Goal: Transaction & Acquisition: Purchase product/service

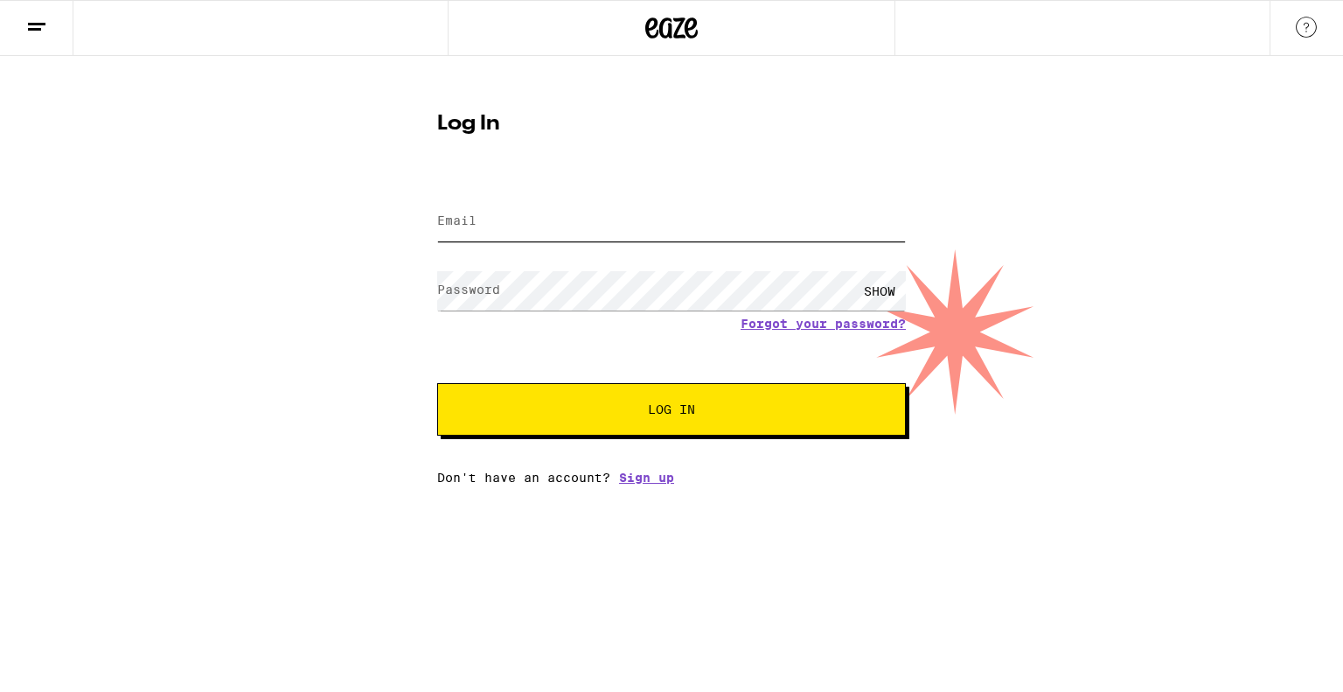
type input "[EMAIL_ADDRESS][DOMAIN_NAME]"
click at [545, 418] on button "Log In" at bounding box center [671, 409] width 469 height 52
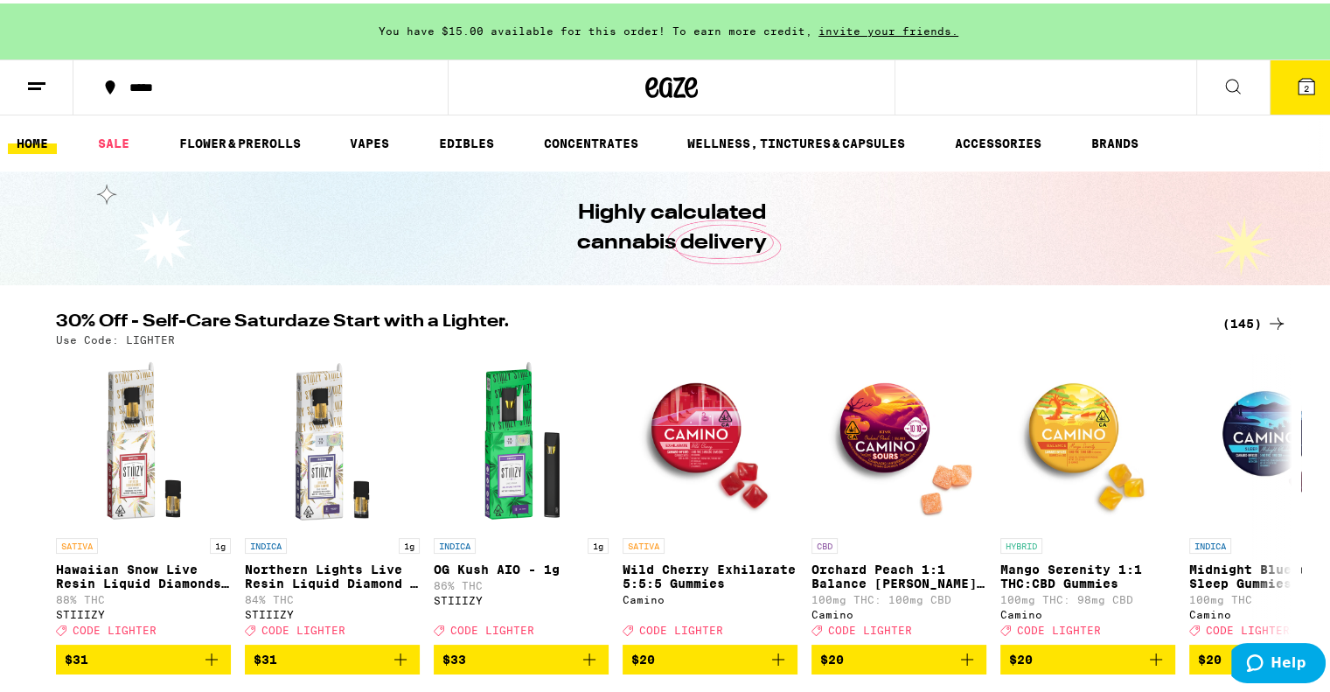
click at [1296, 87] on icon at bounding box center [1306, 83] width 21 height 21
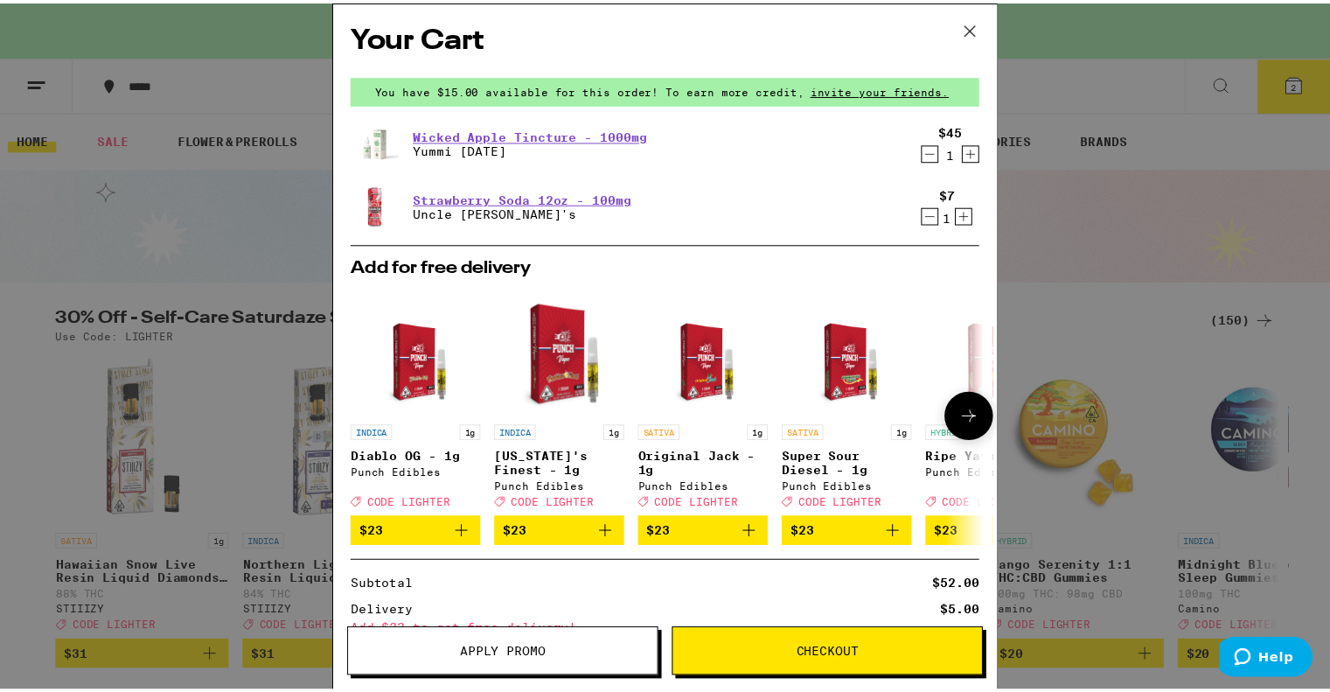
scroll to position [199, 0]
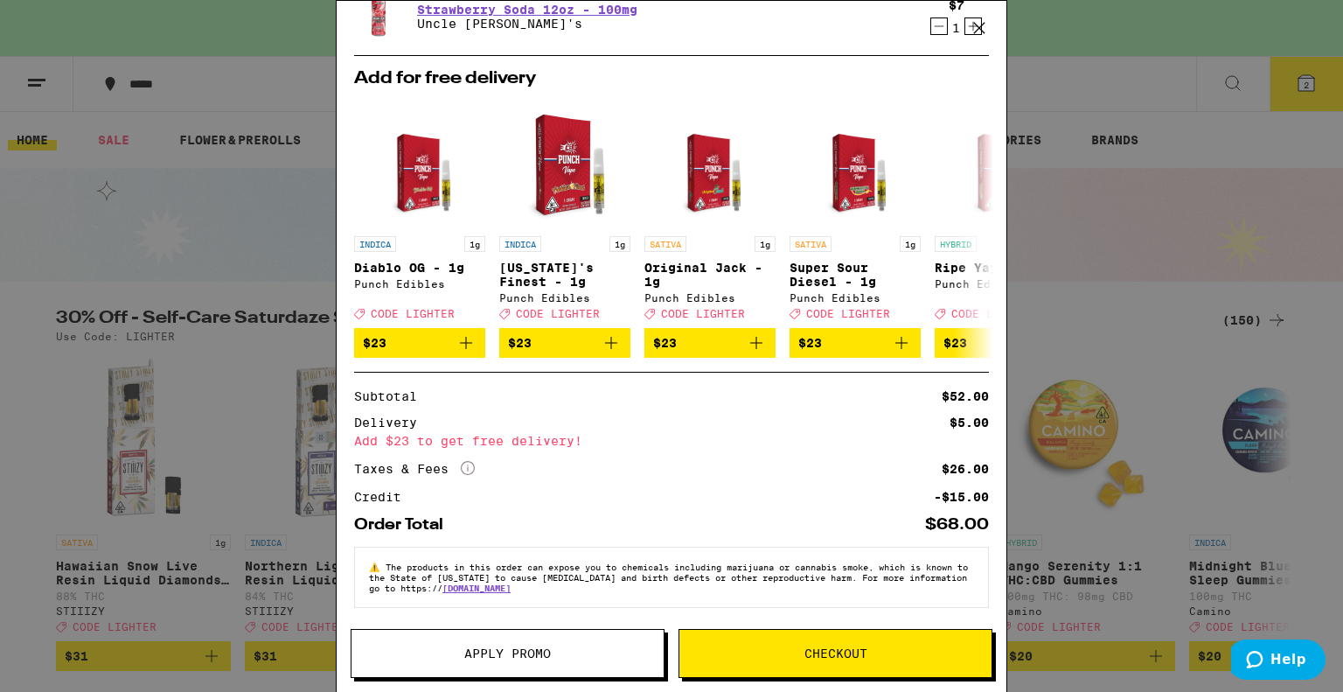
click at [463, 631] on button "Apply Promo" at bounding box center [508, 653] width 314 height 49
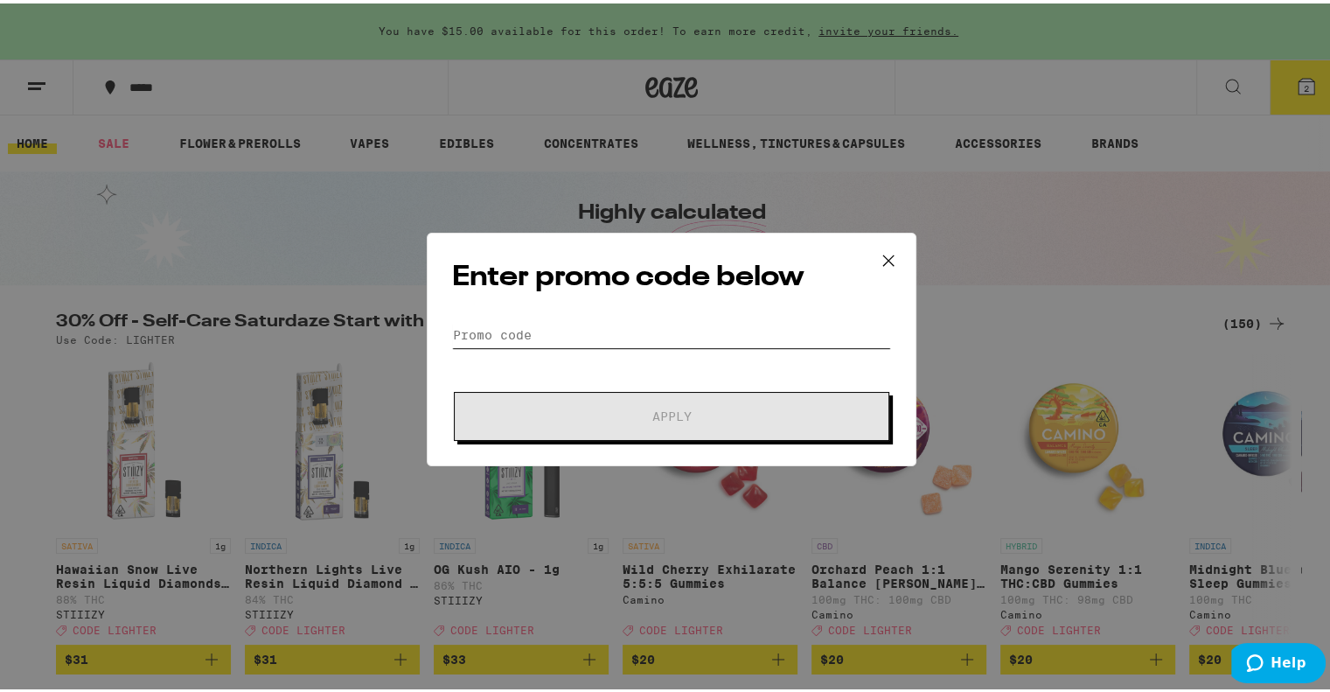
click at [546, 335] on input "Promo Code" at bounding box center [671, 331] width 439 height 26
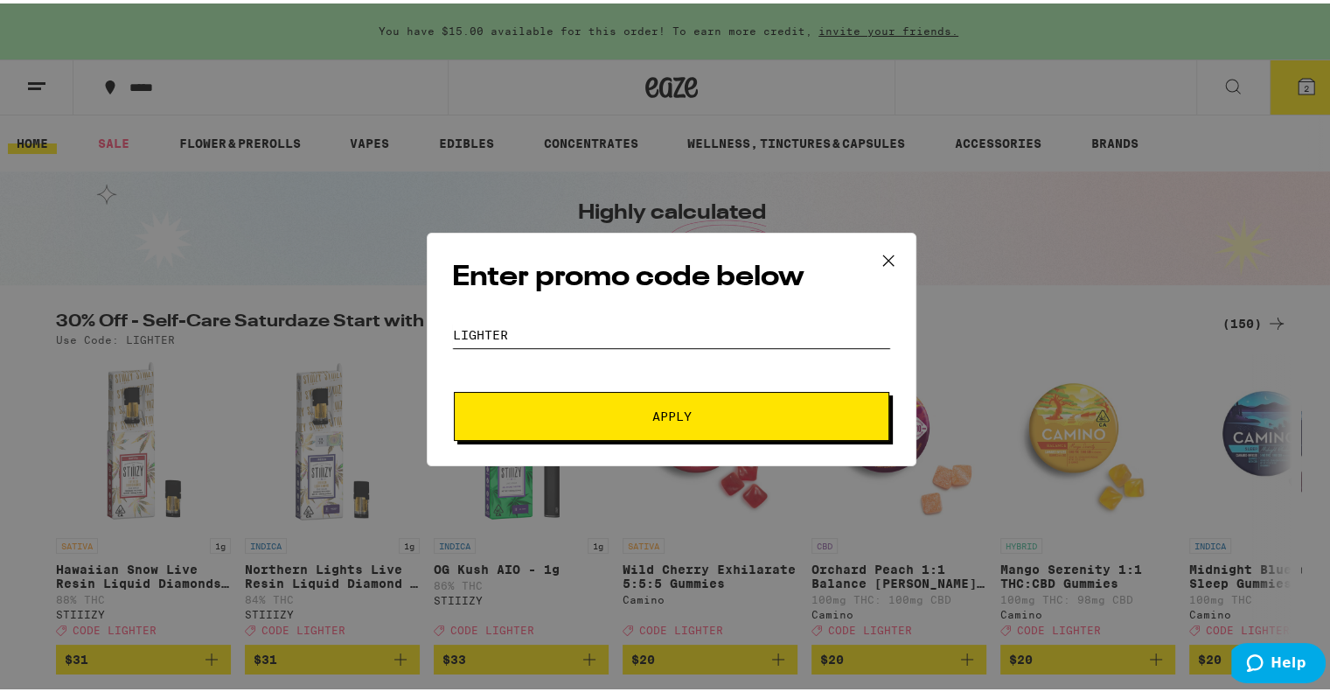
type input "lighter"
click at [454, 388] on button "Apply" at bounding box center [672, 412] width 436 height 49
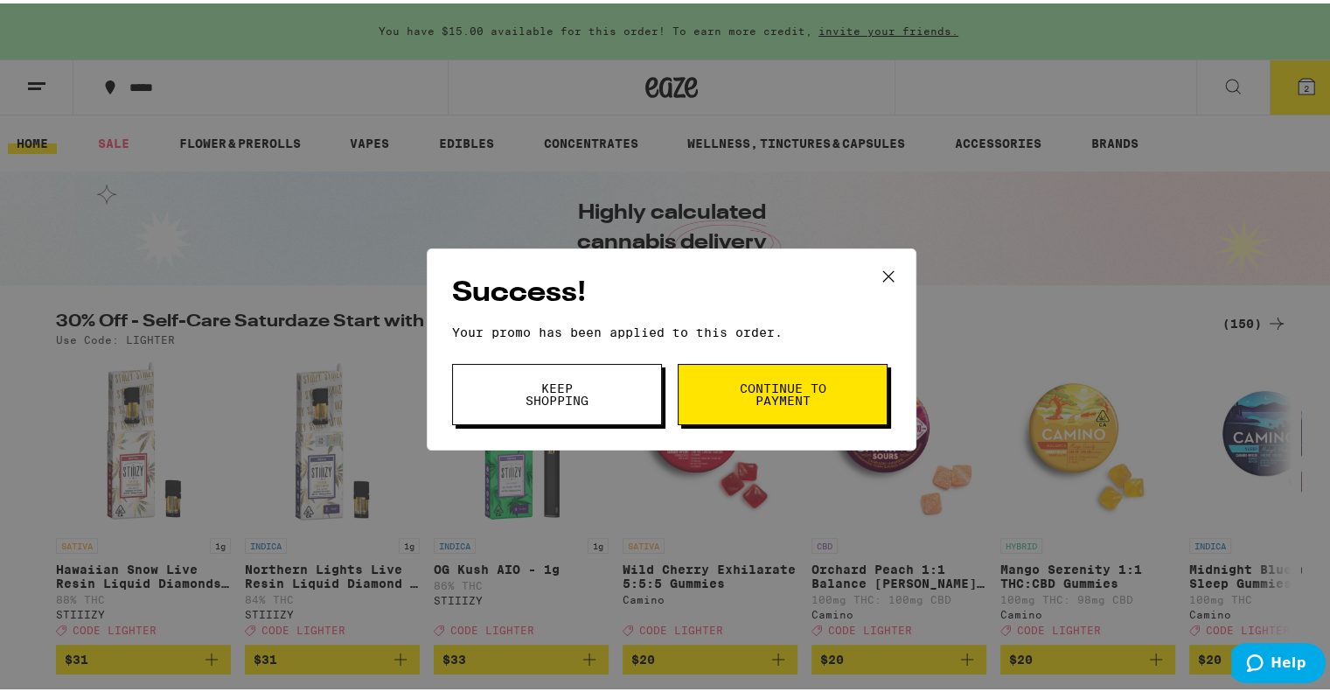
click at [883, 275] on icon at bounding box center [888, 273] width 10 height 10
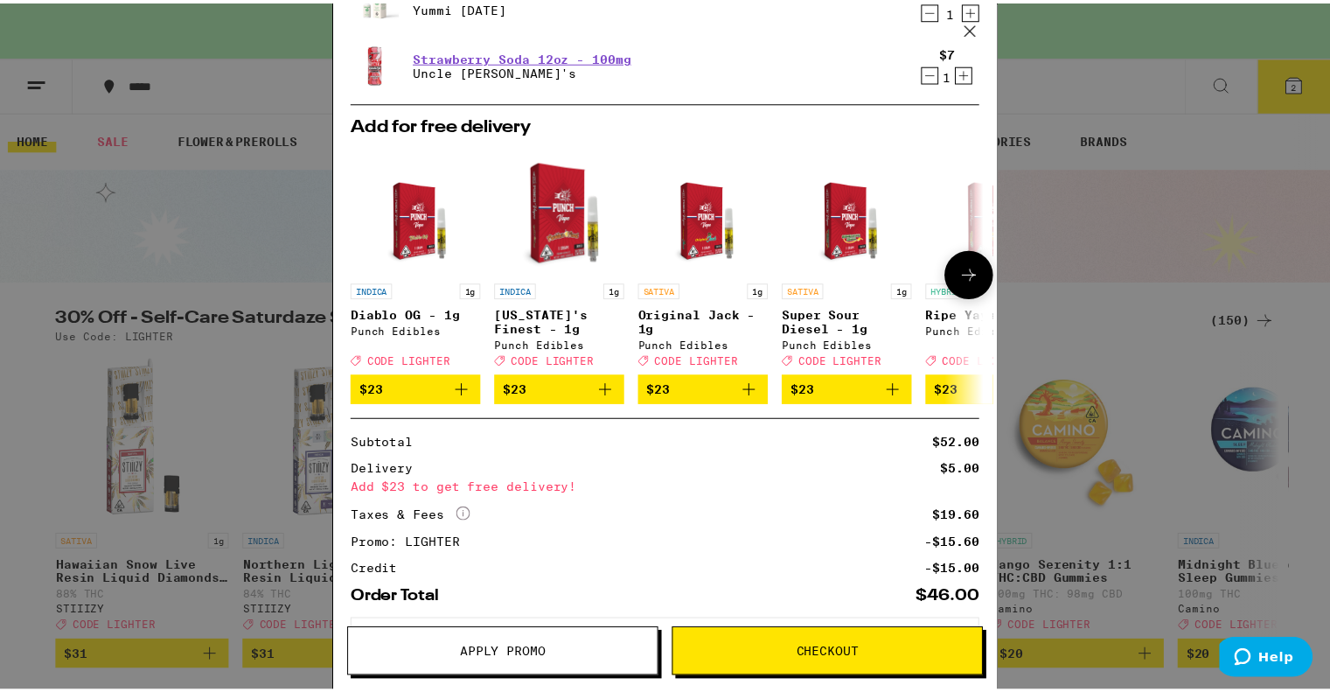
scroll to position [225, 0]
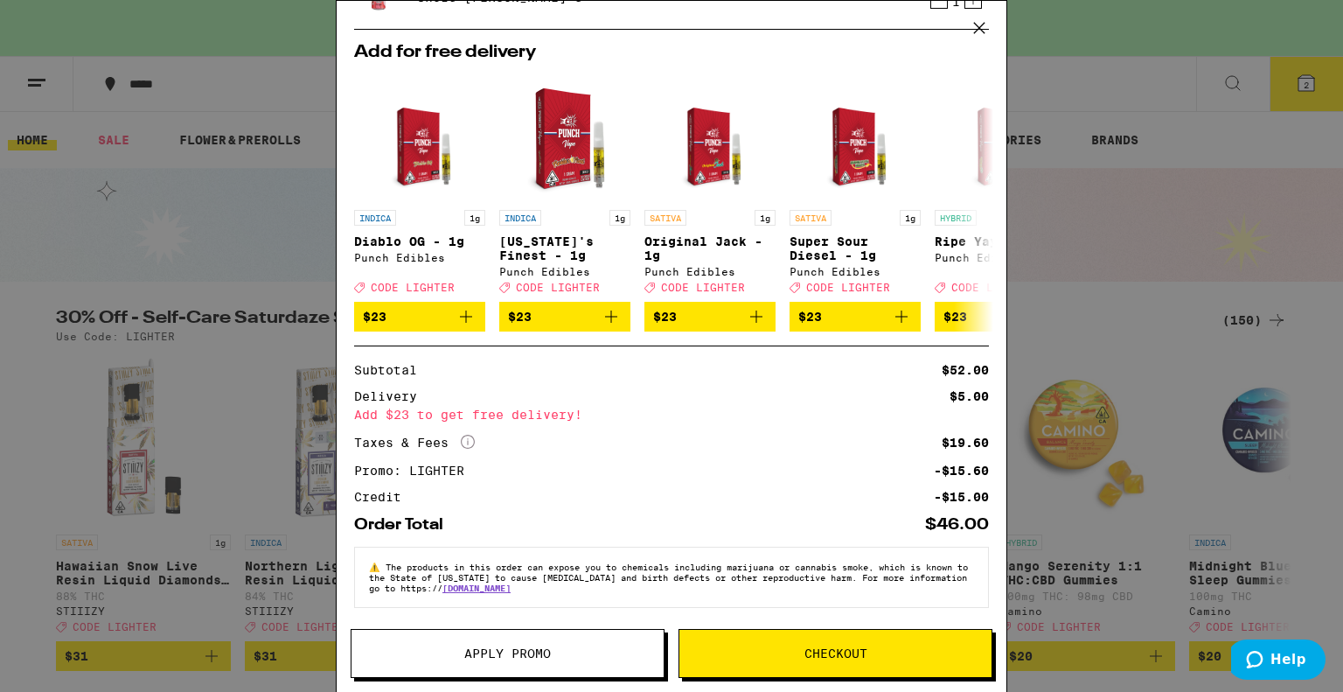
click at [757, 663] on button "Checkout" at bounding box center [836, 653] width 314 height 49
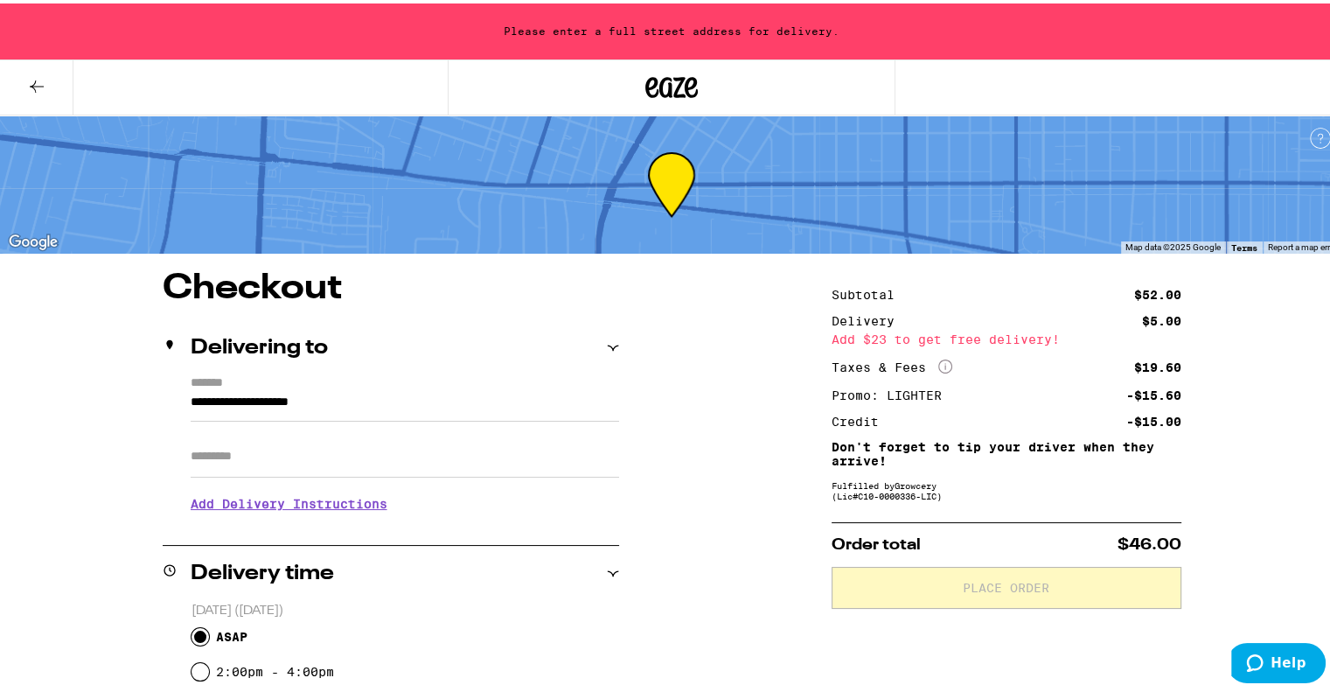
click at [360, 393] on input "**********" at bounding box center [405, 403] width 429 height 30
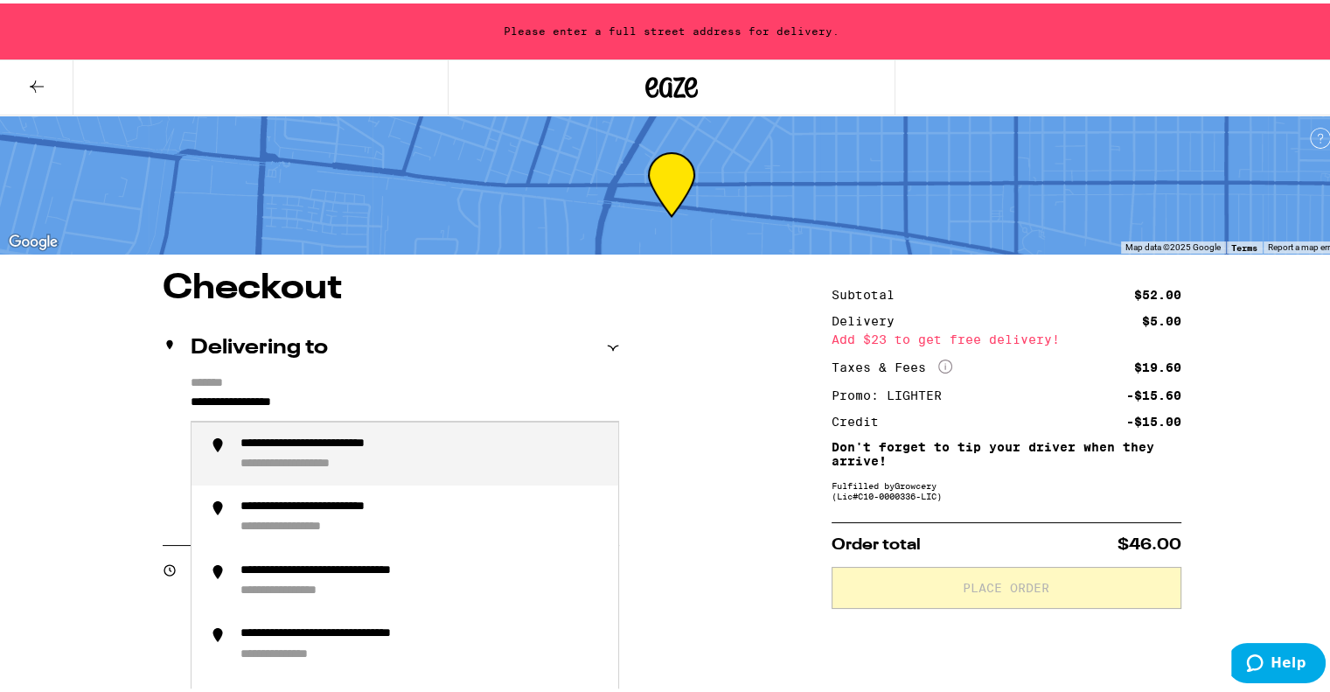
click at [325, 447] on div "**********" at bounding box center [350, 441] width 221 height 16
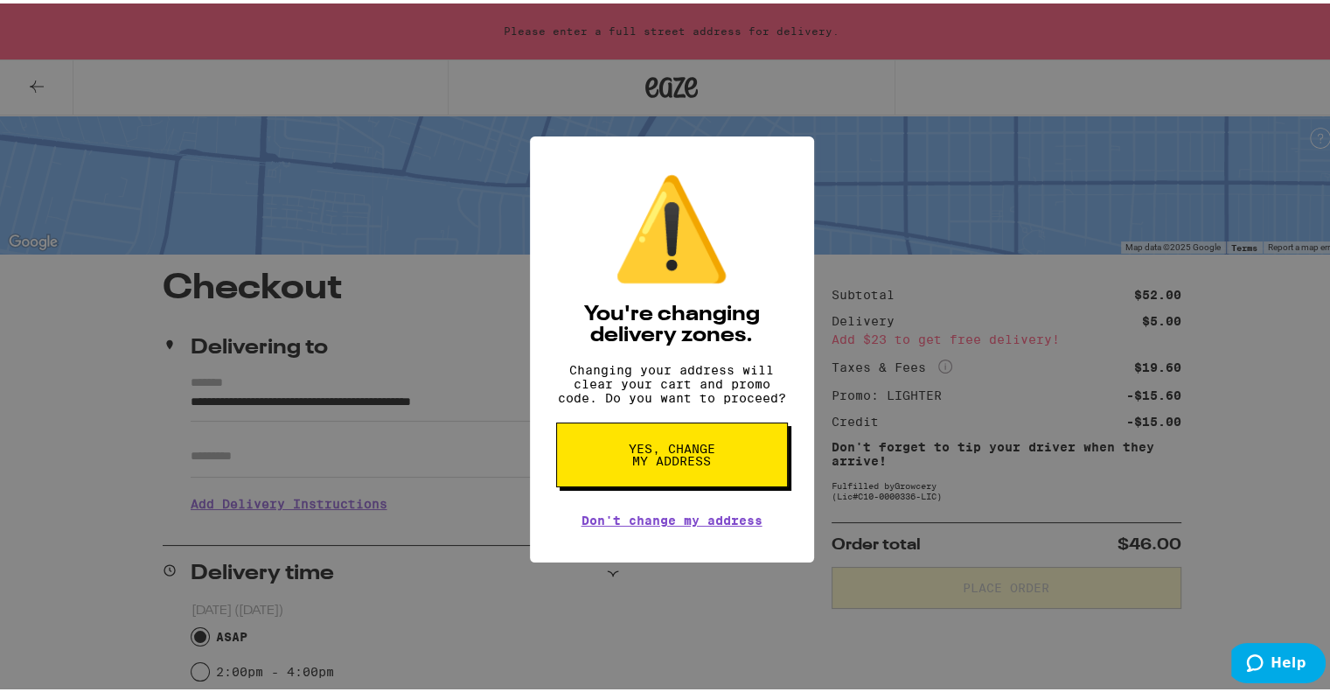
click at [310, 444] on div "⚠️ You're changing delivery zones. Changing your address will clear your cart a…" at bounding box center [671, 346] width 1343 height 692
type input "**********"
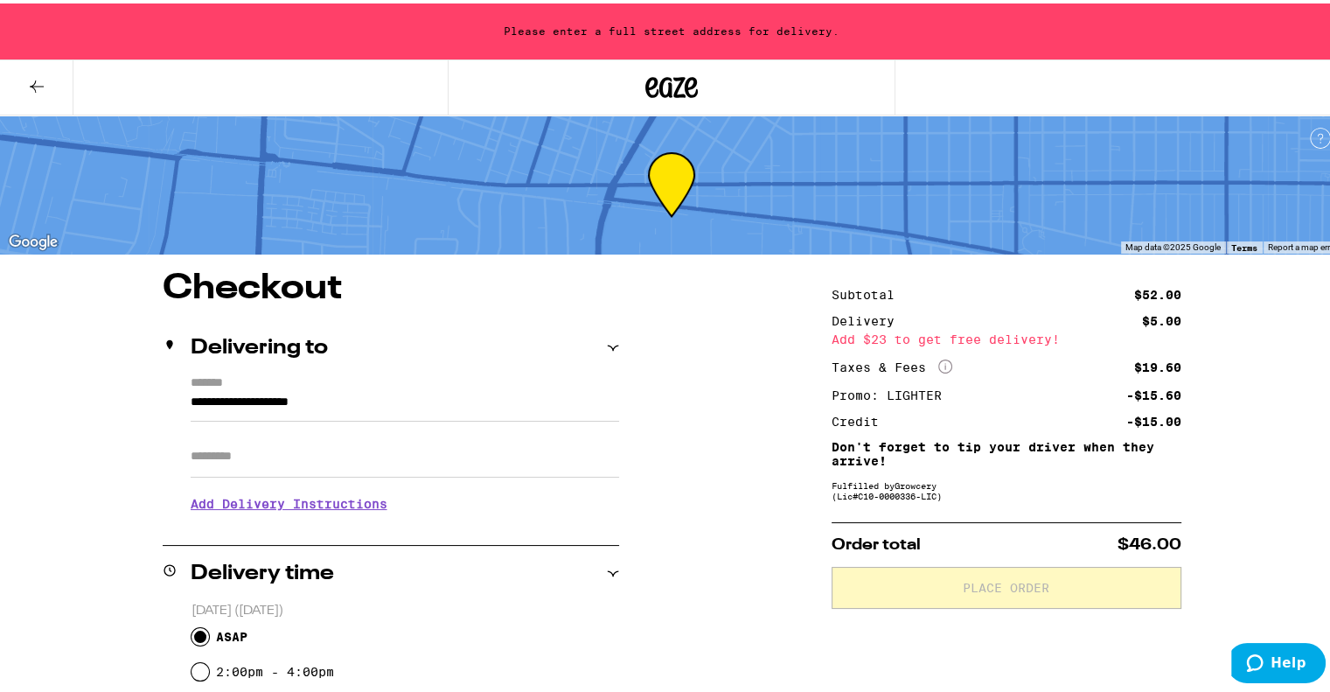
click at [345, 467] on input "Apt/Suite" at bounding box center [405, 453] width 429 height 42
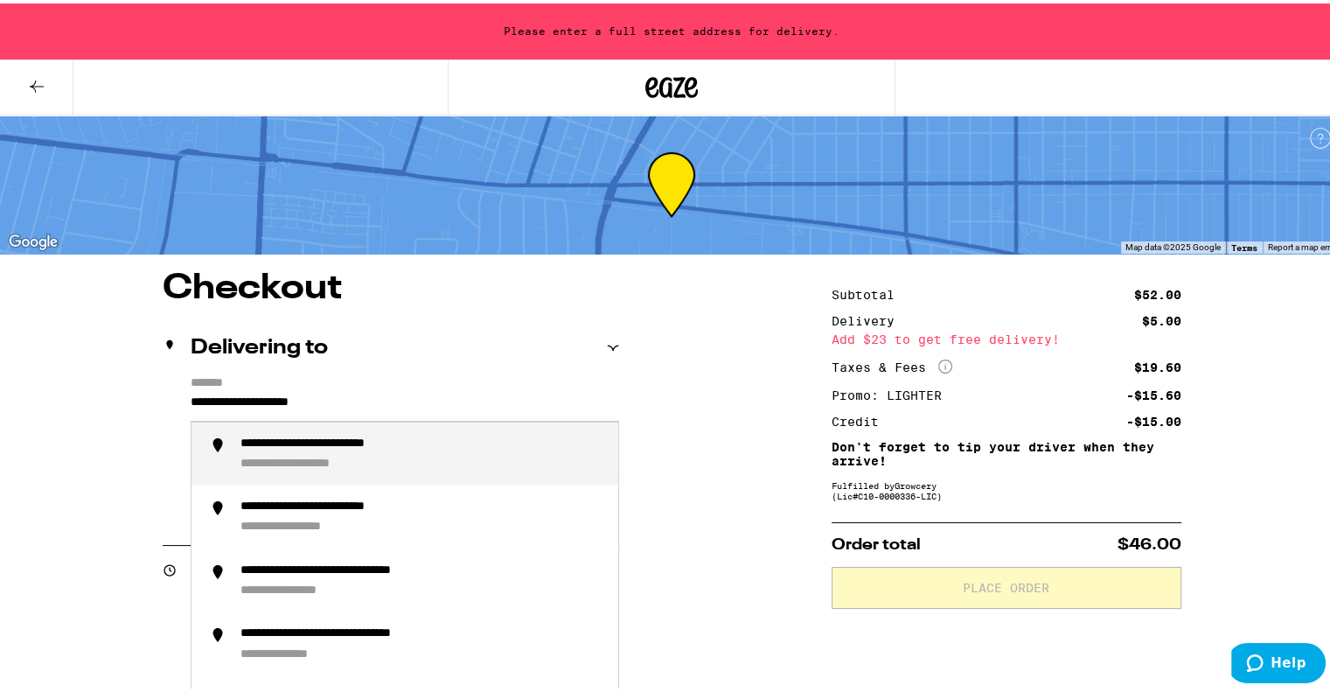
click at [340, 388] on input "**********" at bounding box center [405, 403] width 429 height 30
click at [17, 73] on button at bounding box center [36, 84] width 73 height 55
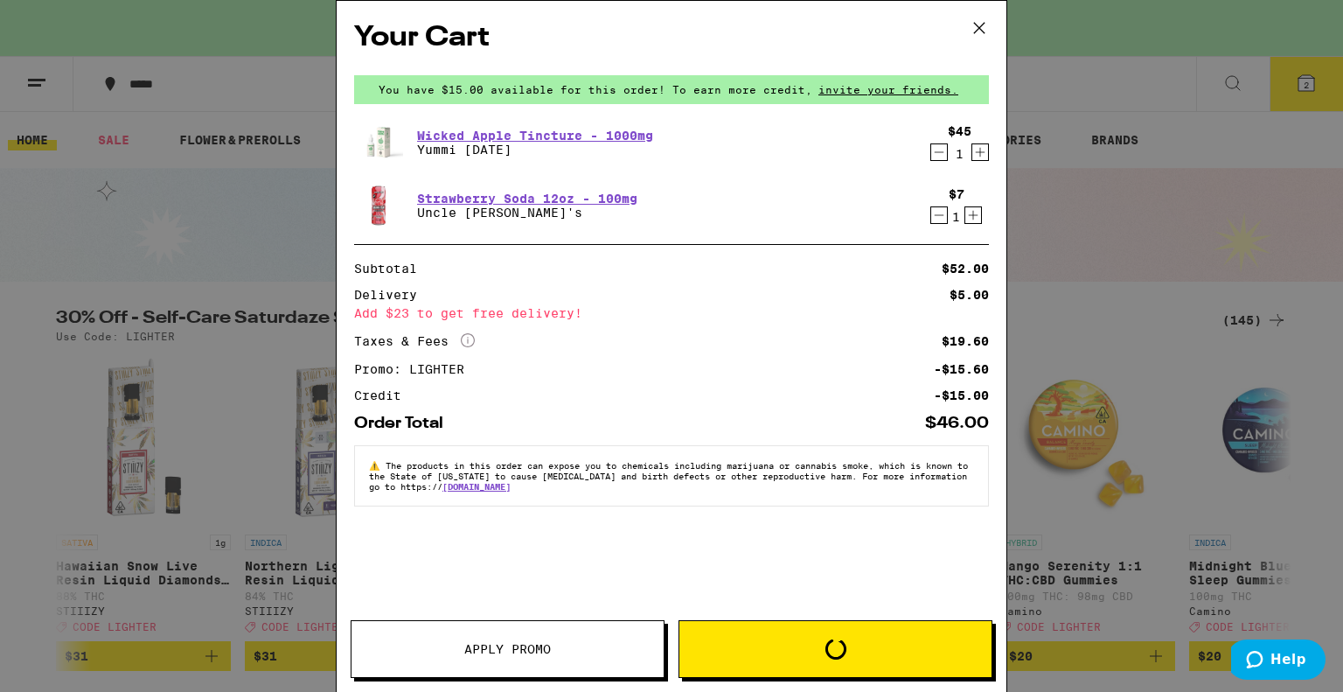
click at [976, 22] on icon at bounding box center [979, 28] width 26 height 26
click at [983, 30] on icon at bounding box center [979, 28] width 26 height 26
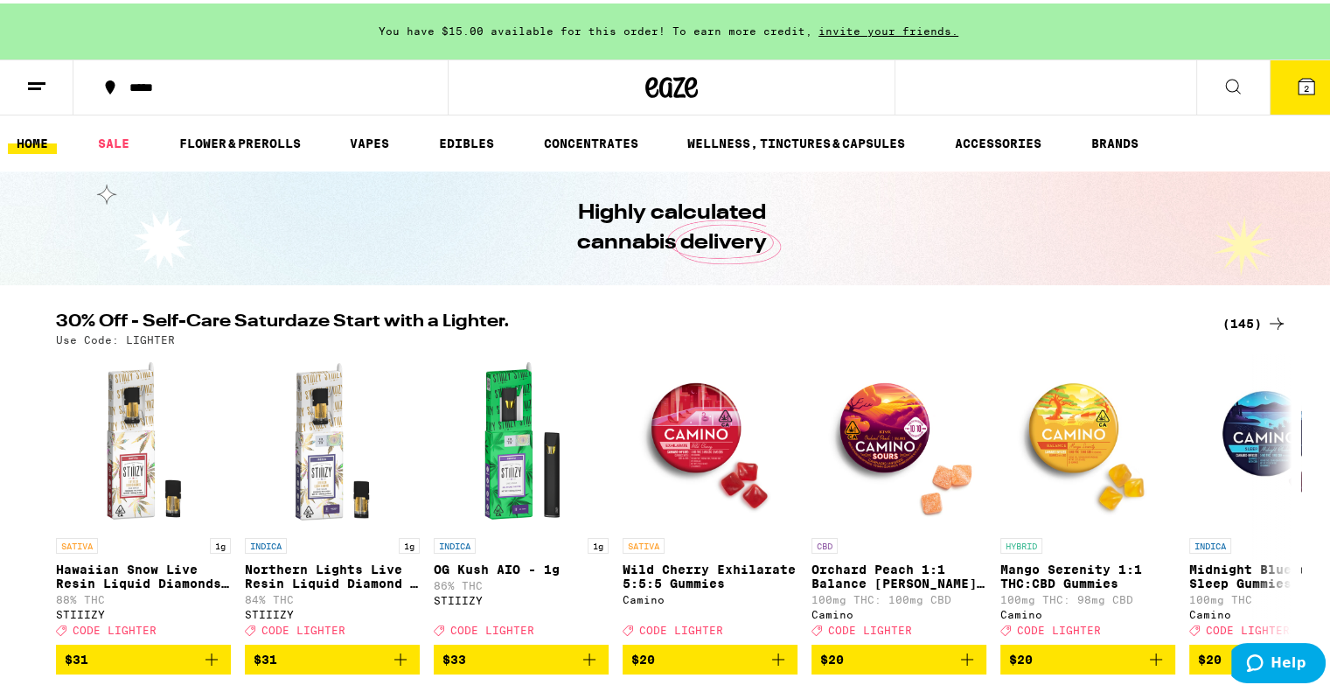
click at [195, 90] on button "*****" at bounding box center [260, 84] width 374 height 52
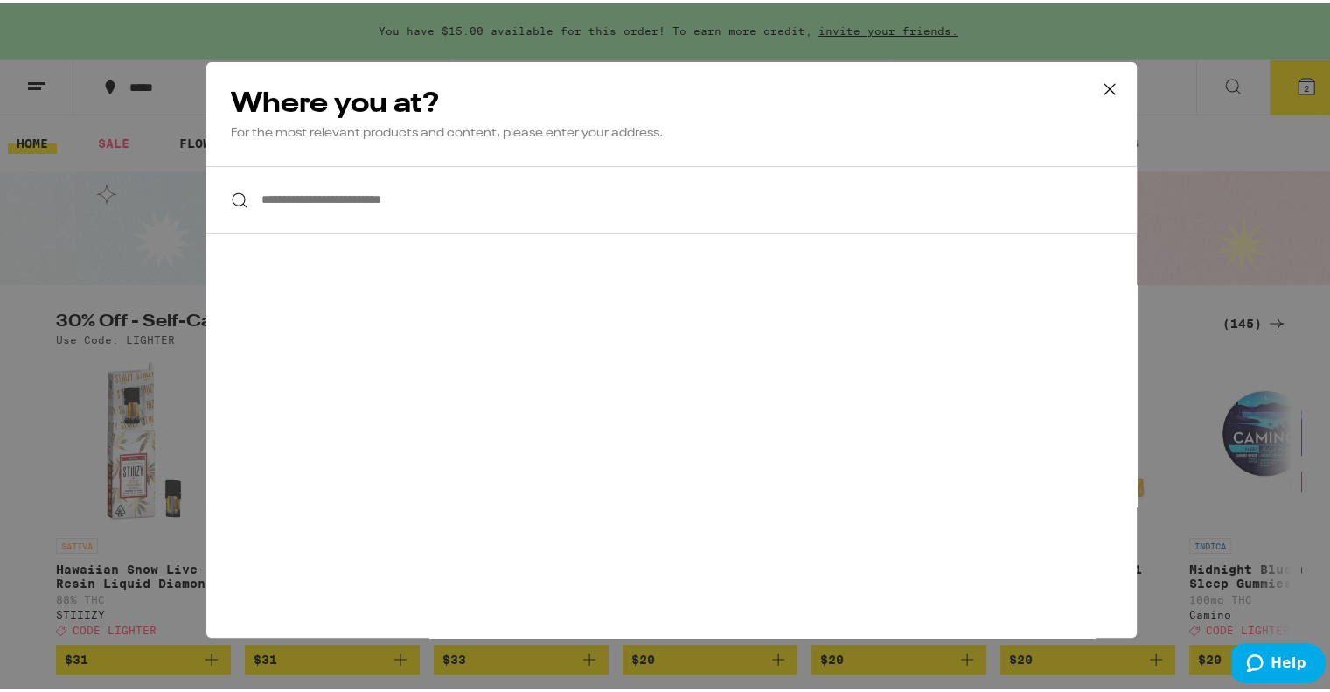
click at [381, 225] on input "**********" at bounding box center [671, 196] width 930 height 67
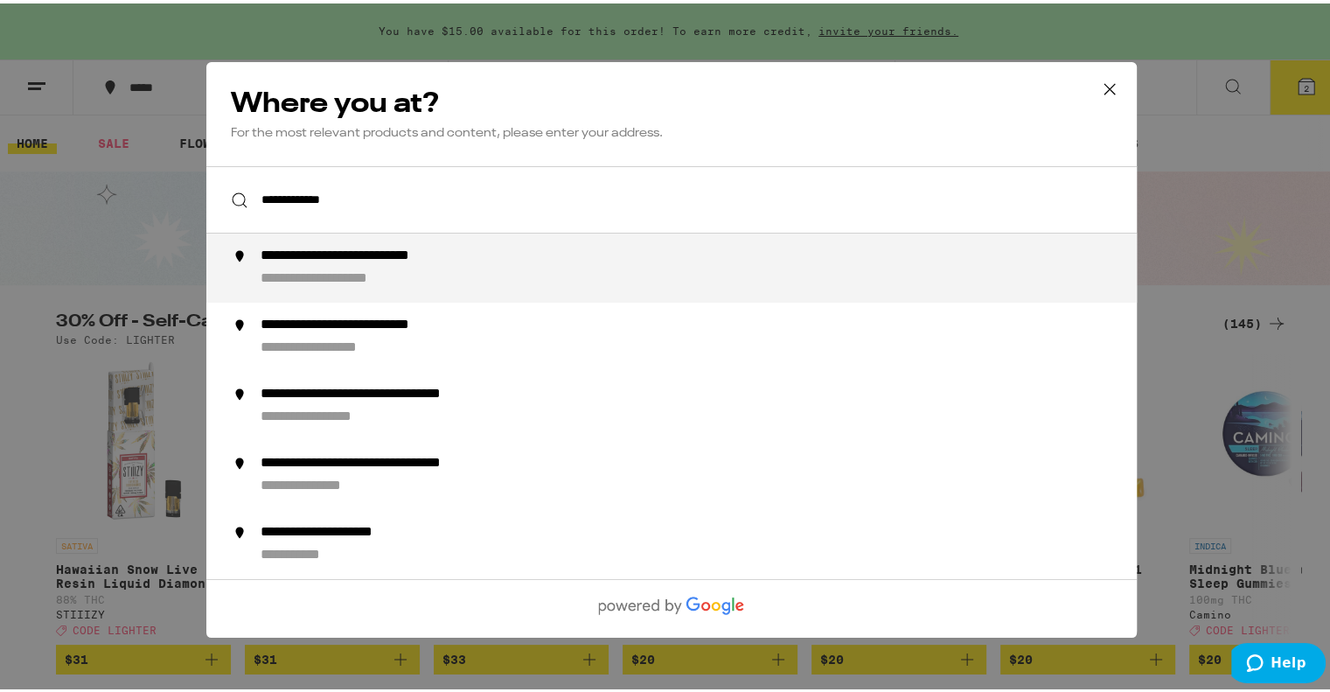
click at [343, 259] on div "**********" at bounding box center [387, 253] width 253 height 18
type input "**********"
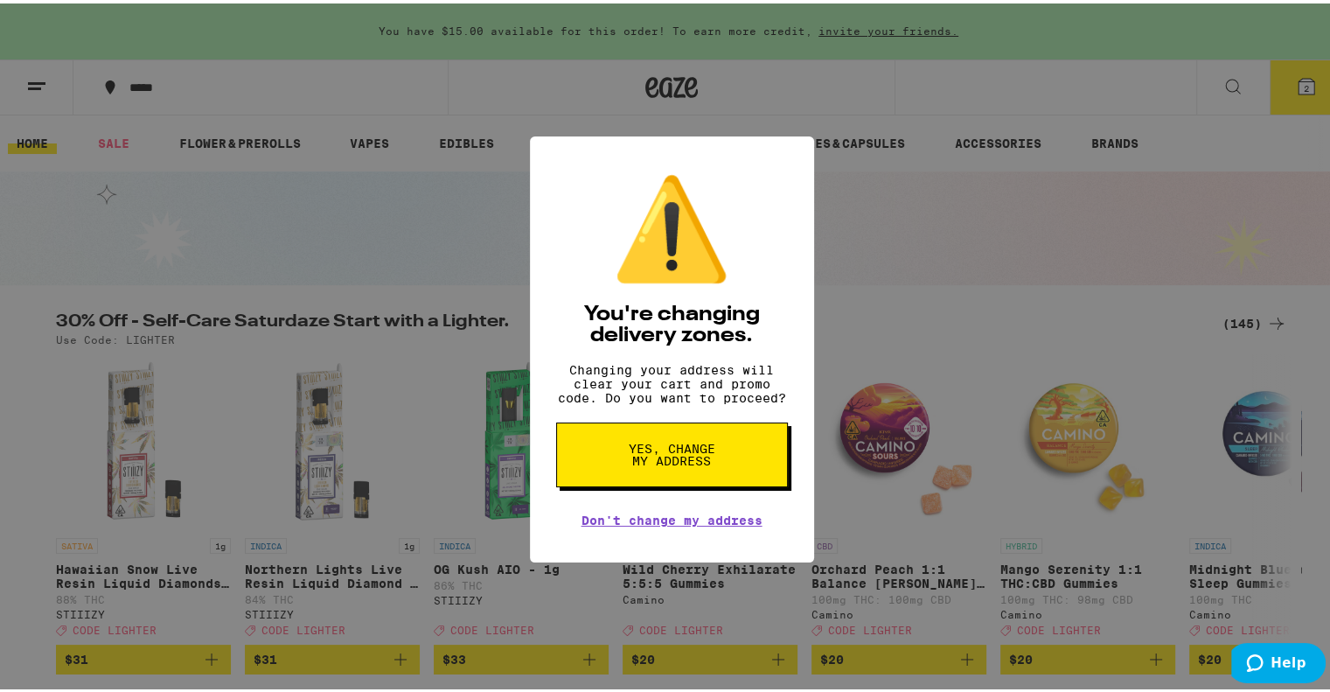
click at [610, 444] on button "Yes, change my address" at bounding box center [672, 451] width 232 height 65
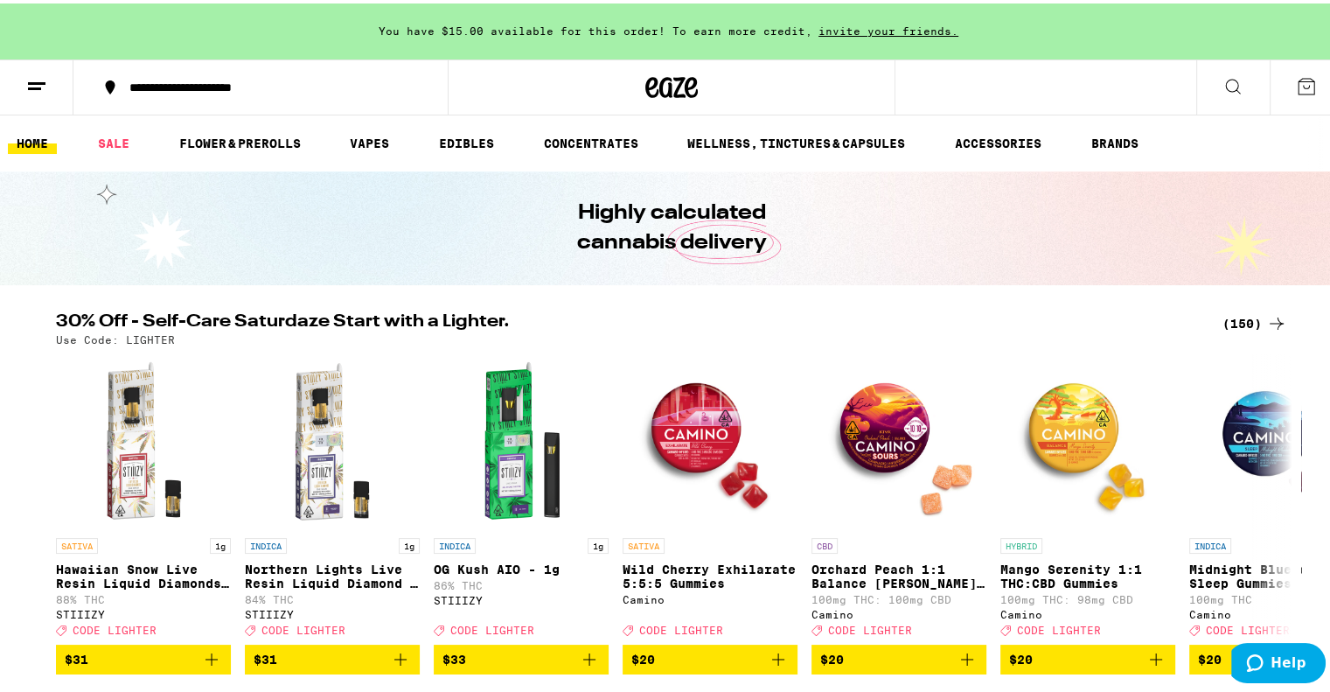
scroll to position [129, 0]
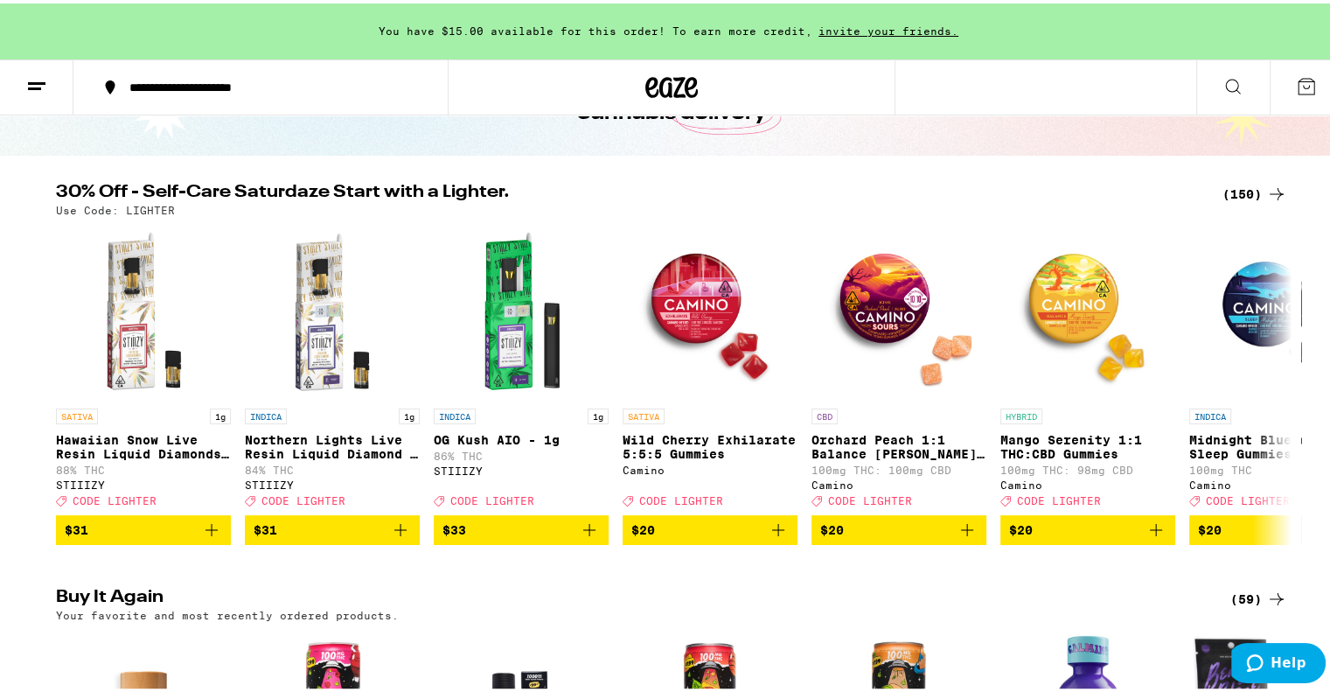
click at [1242, 182] on div "(150)" at bounding box center [1255, 190] width 65 height 21
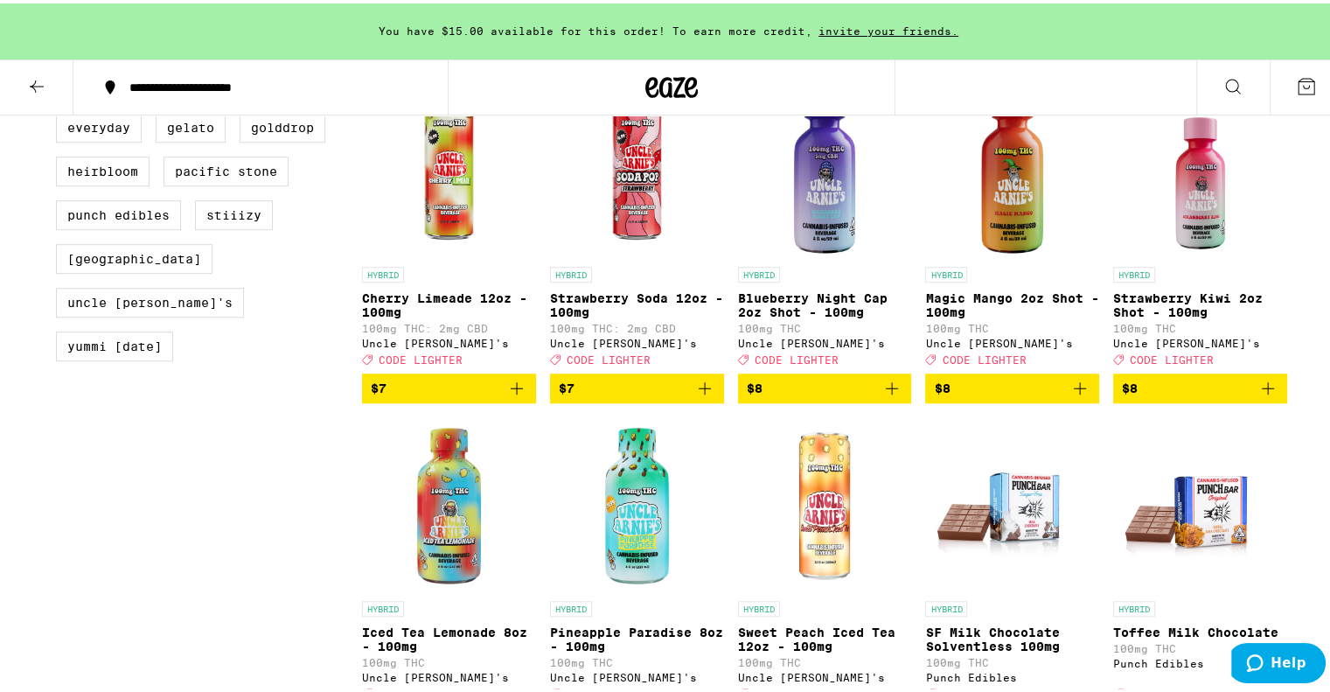
scroll to position [1220, 0]
click at [512, 394] on icon "Add to bag" at bounding box center [516, 383] width 21 height 21
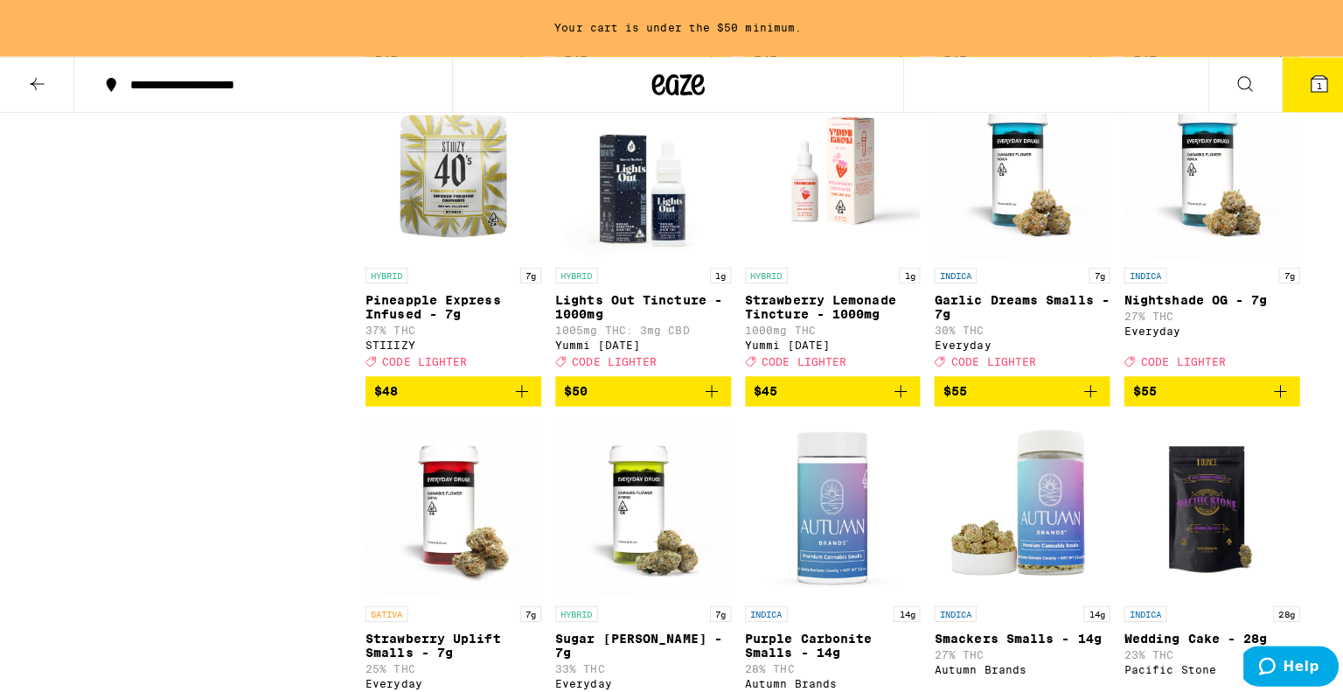
scroll to position [9576, 0]
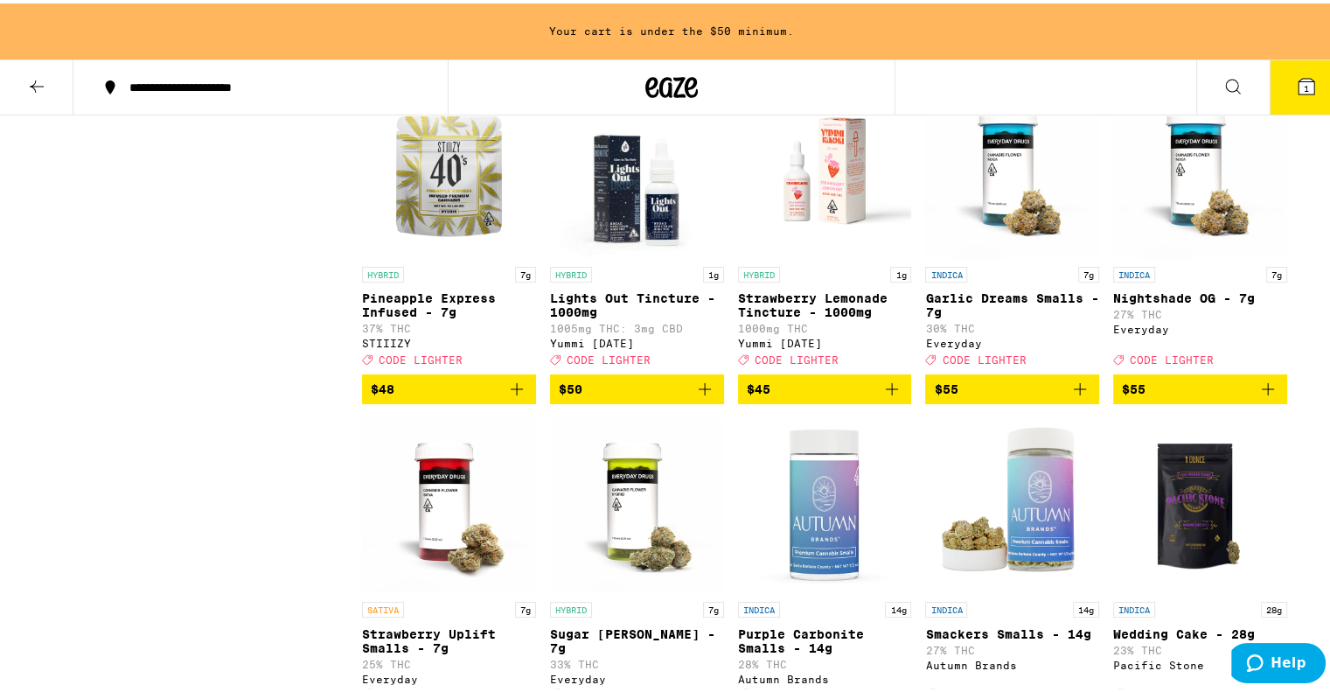
click at [883, 61] on icon "Add to bag" at bounding box center [892, 50] width 21 height 21
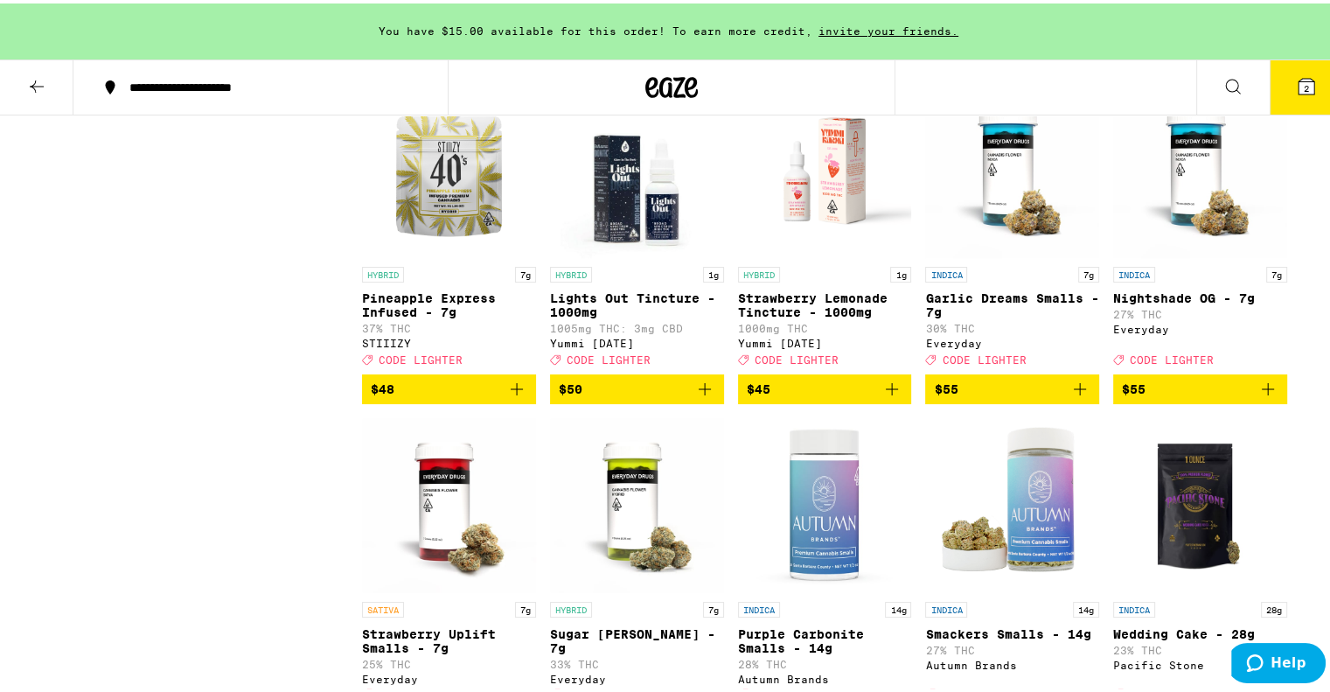
click at [1300, 66] on button "2" at bounding box center [1306, 84] width 73 height 54
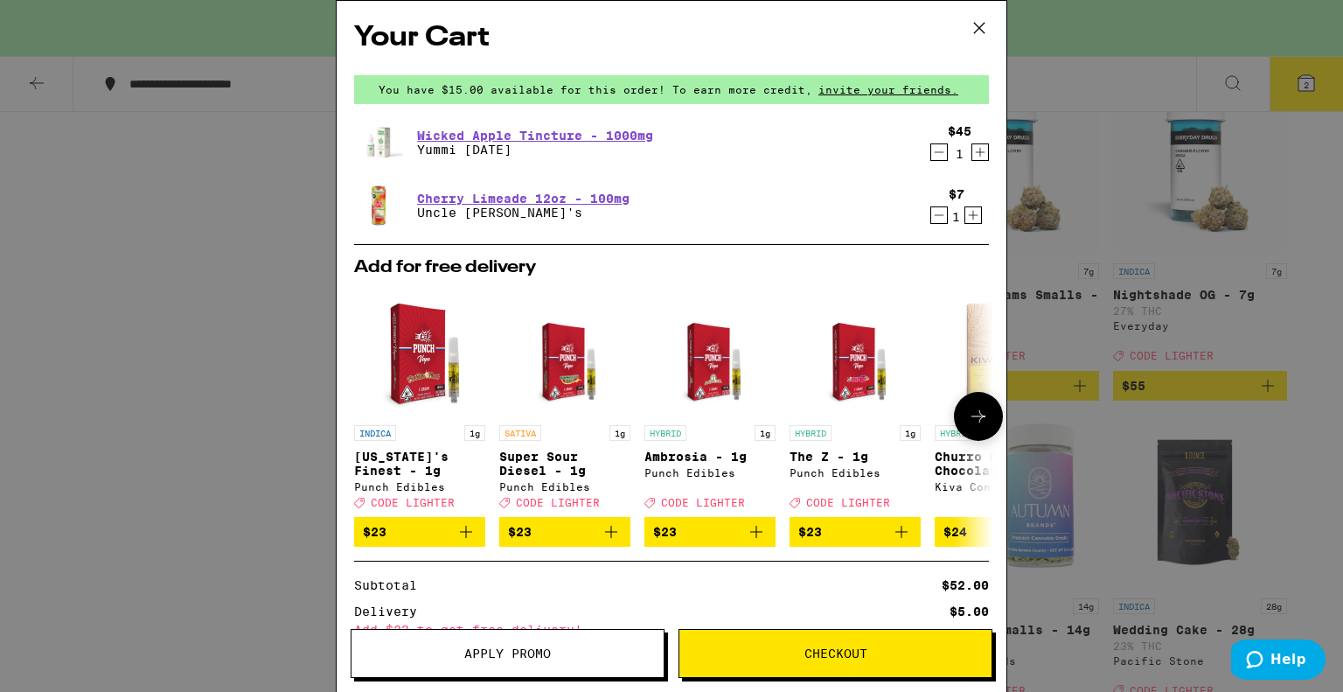
scroll to position [199, 0]
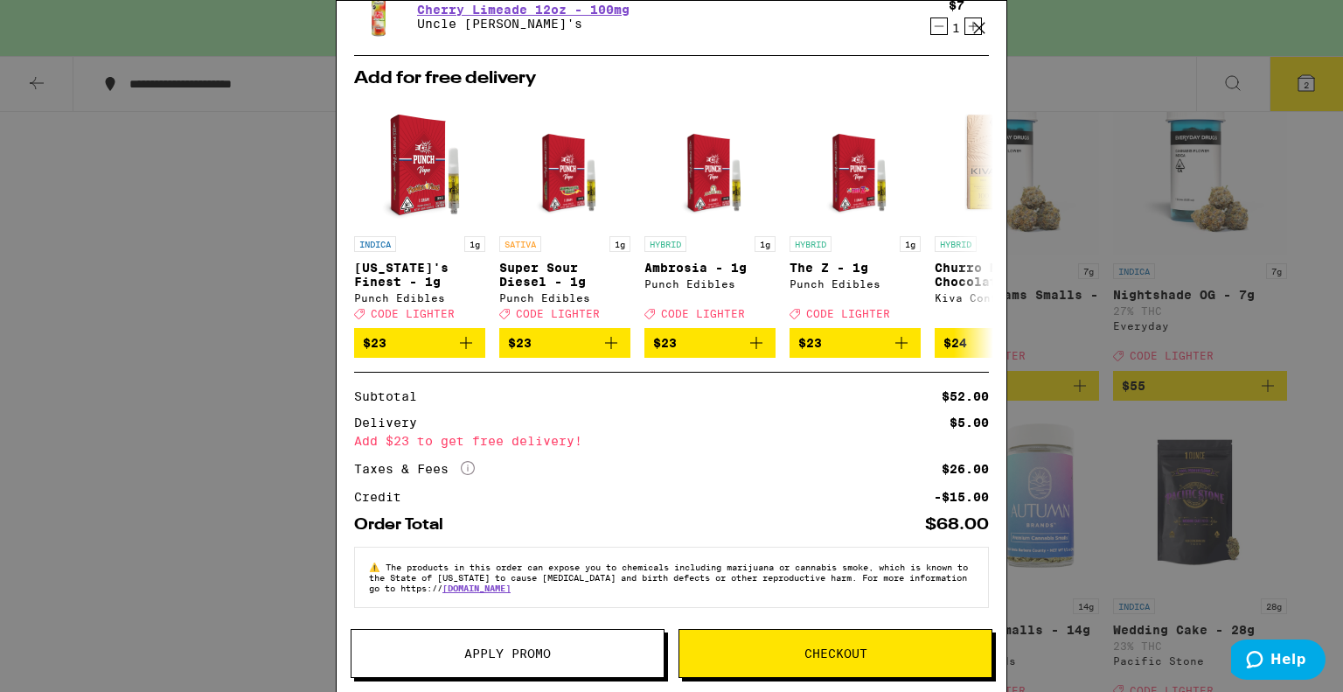
click at [540, 657] on span "Apply Promo" at bounding box center [507, 653] width 87 height 12
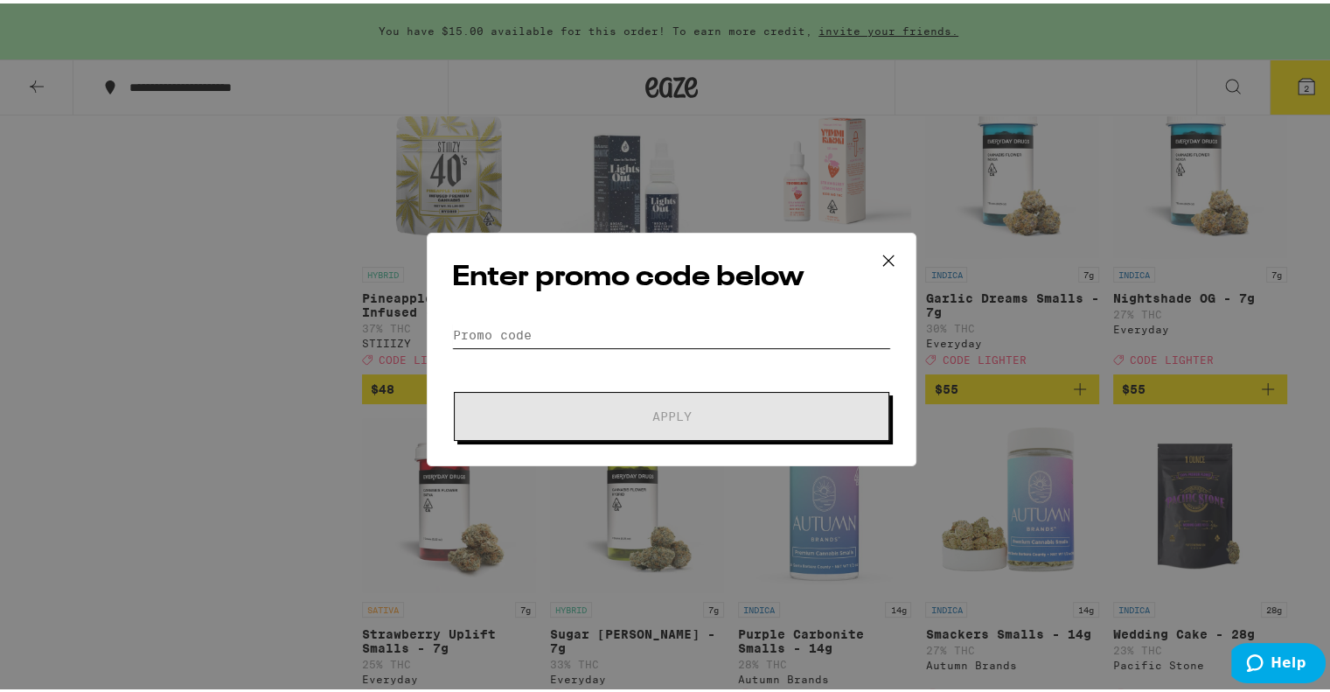
click at [567, 331] on input "Promo Code" at bounding box center [671, 331] width 439 height 26
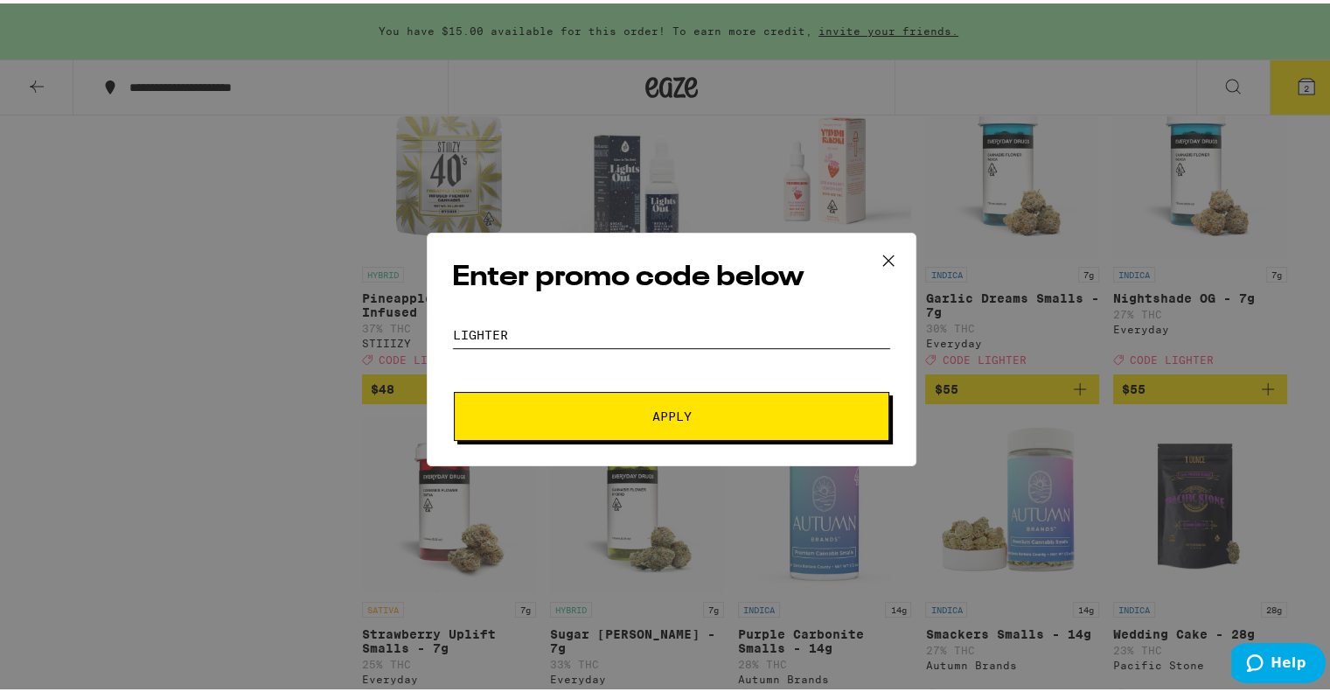
type input "lighter"
click at [454, 388] on button "Apply" at bounding box center [672, 412] width 436 height 49
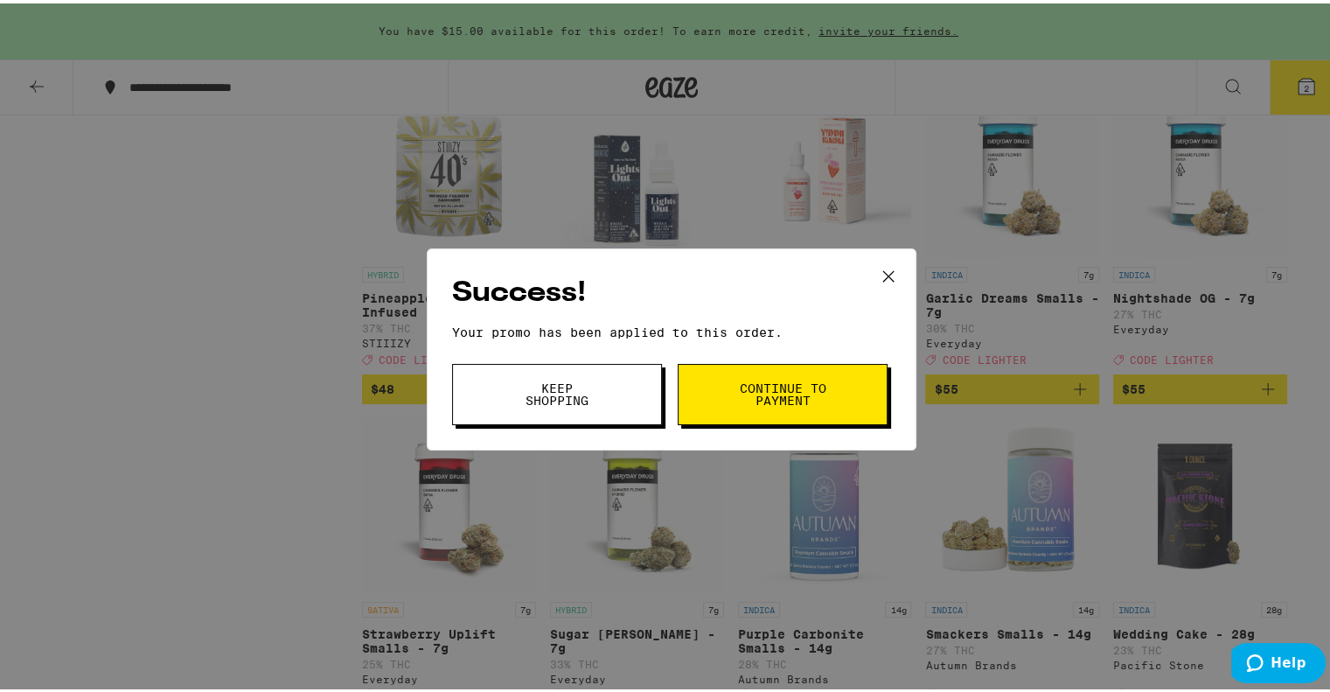
click at [877, 279] on icon at bounding box center [888, 273] width 26 height 26
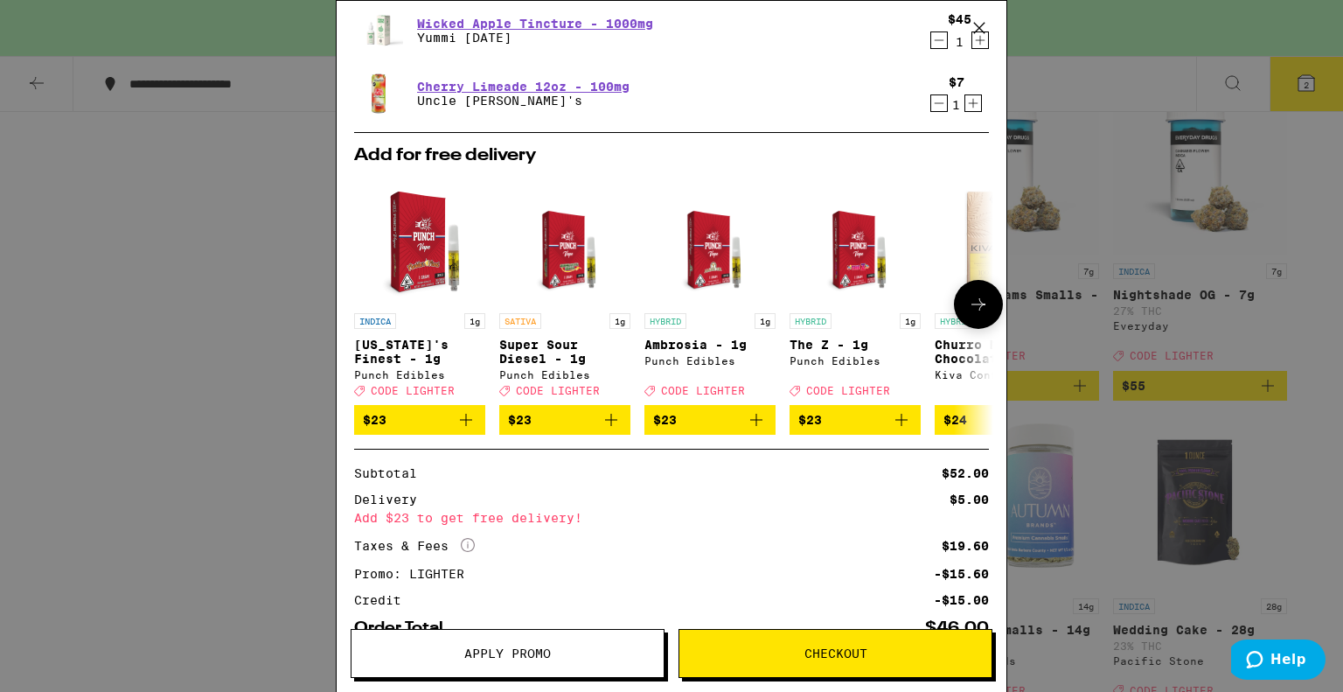
scroll to position [225, 0]
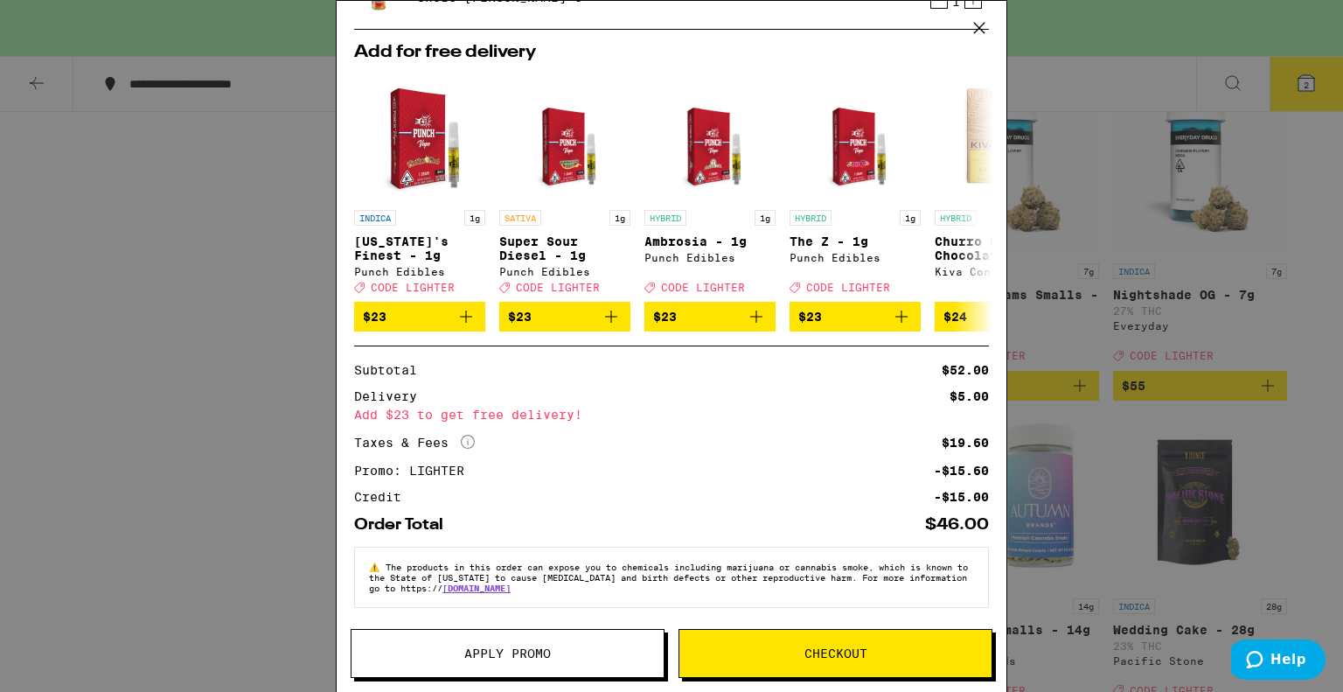
click at [777, 663] on button "Checkout" at bounding box center [836, 653] width 314 height 49
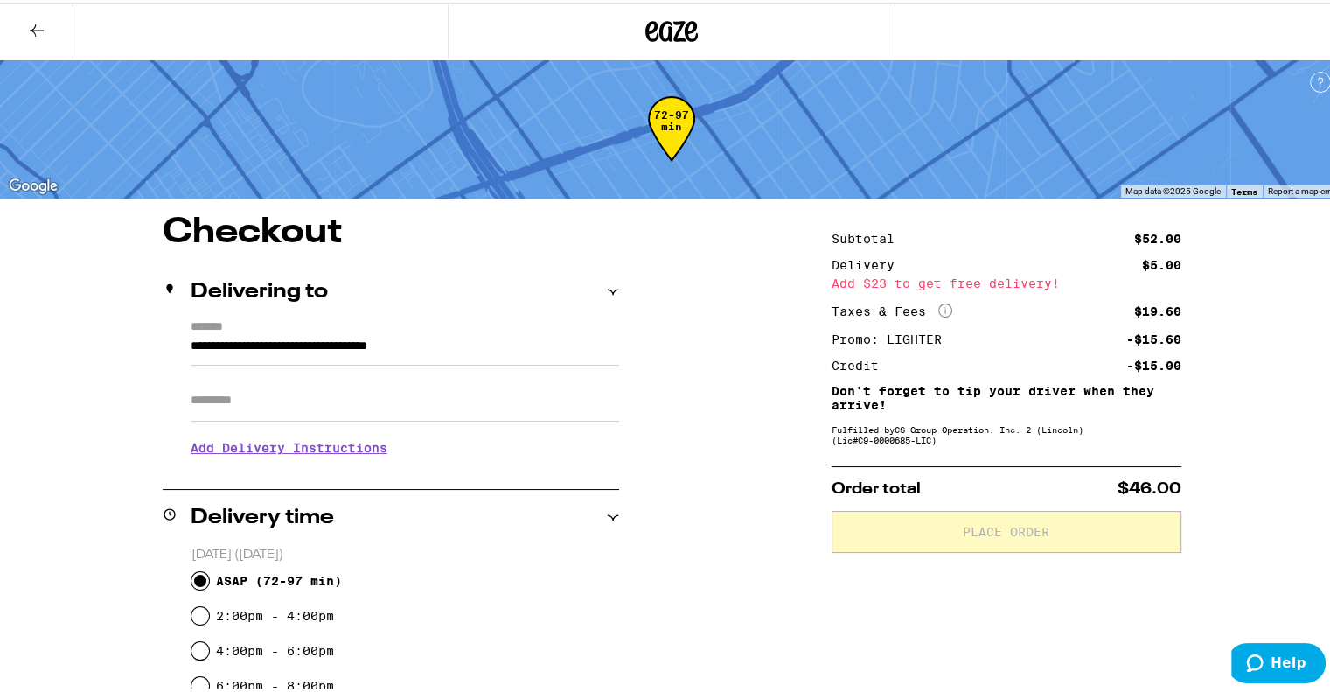
click at [376, 398] on input "Apt/Suite" at bounding box center [405, 397] width 429 height 42
type input "**"
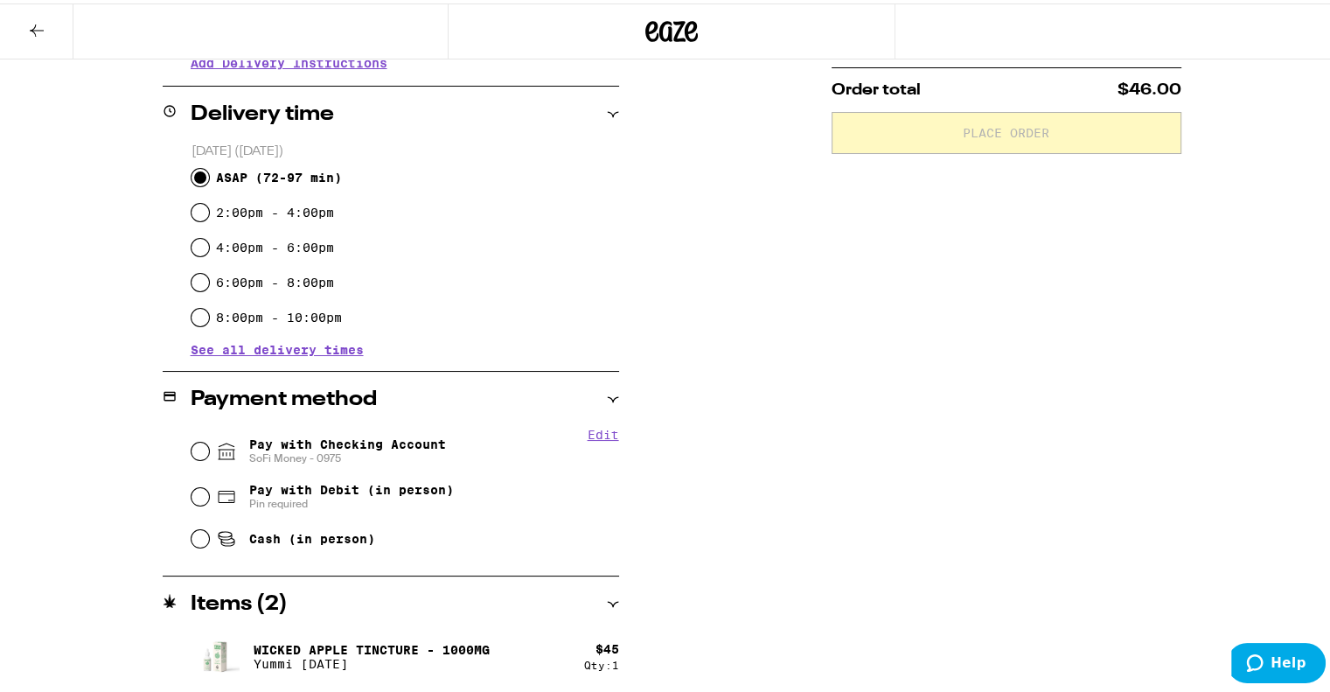
scroll to position [401, 0]
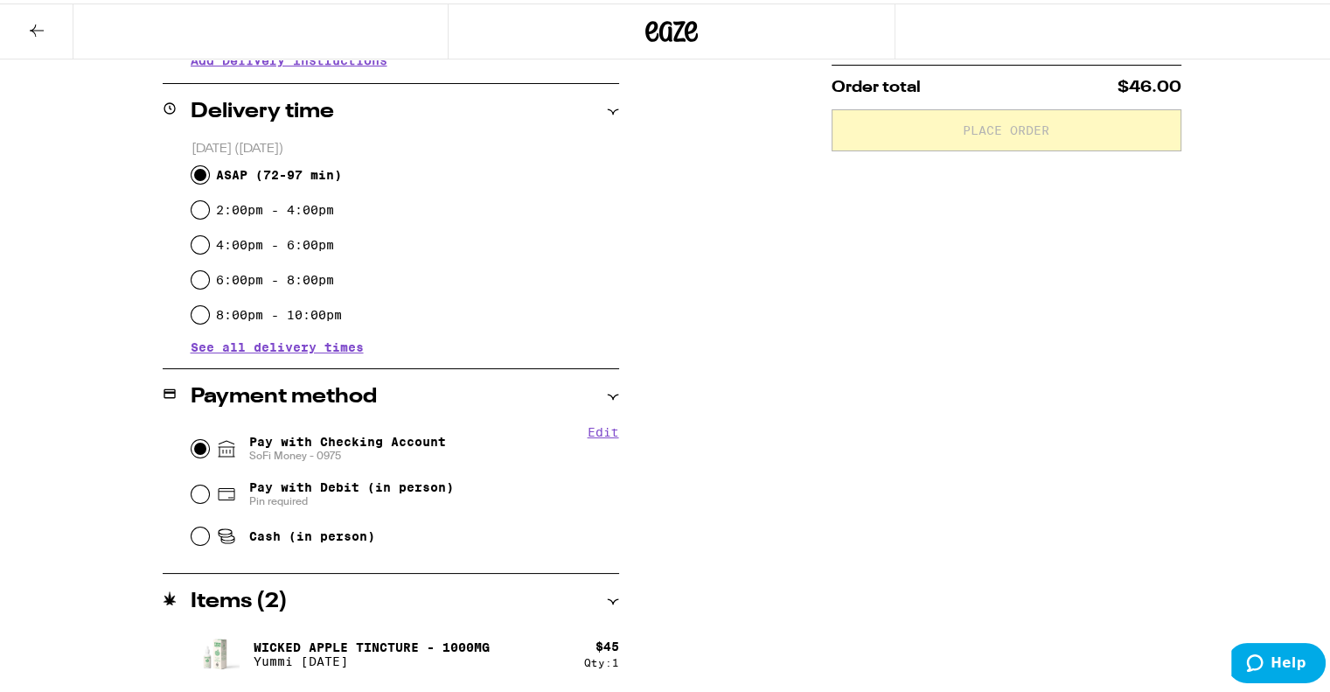
click at [192, 454] on input "Pay with Checking Account SoFi Money - 0975" at bounding box center [200, 444] width 17 height 17
radio input "true"
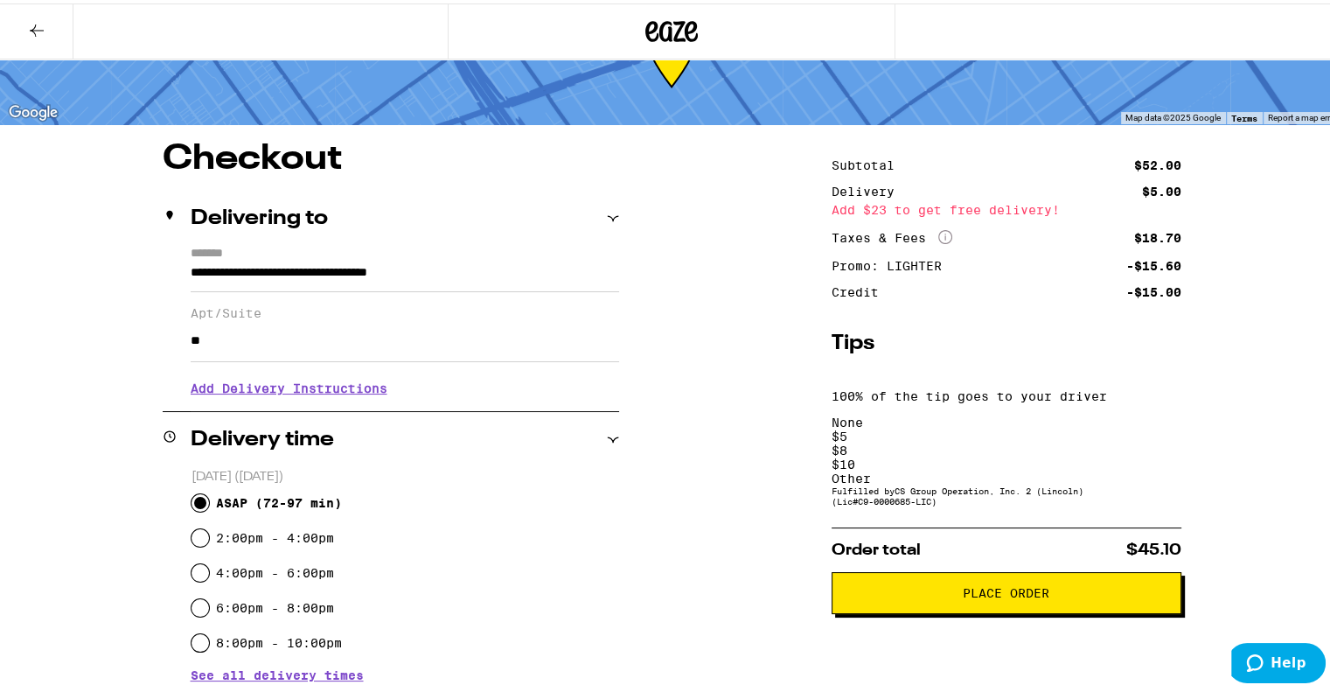
scroll to position [69, 0]
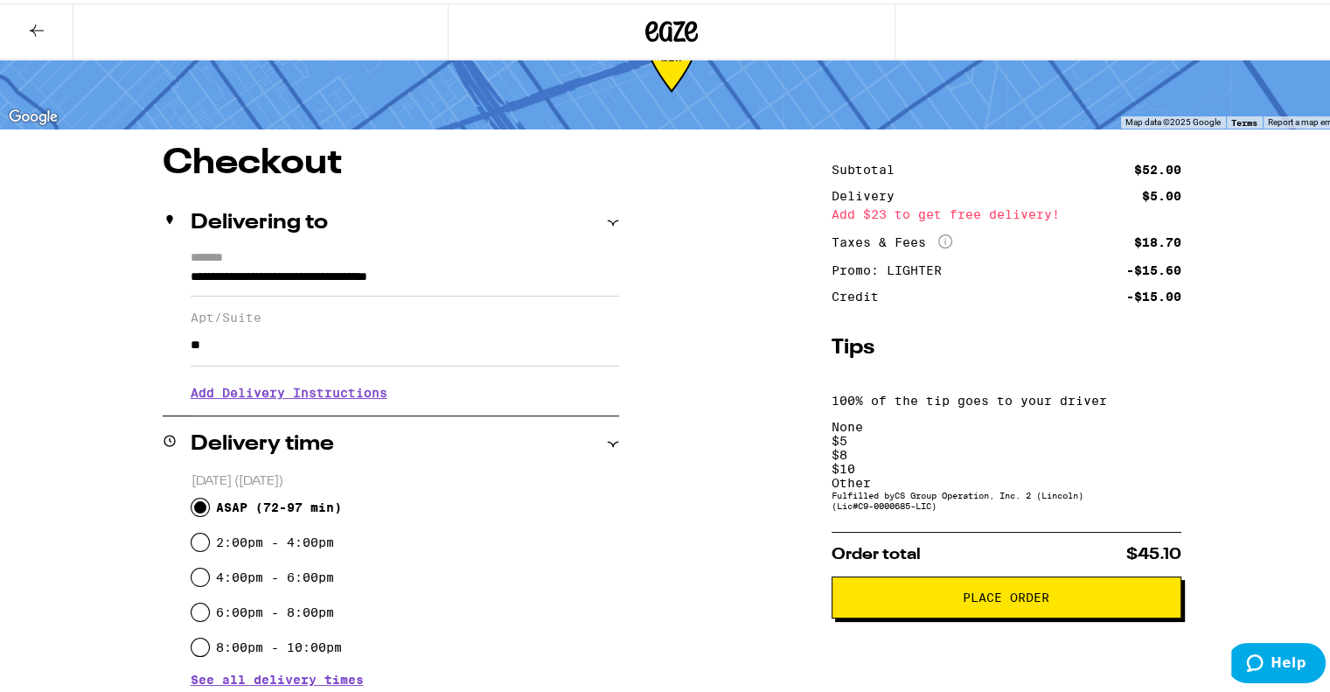
click at [112, 379] on div "**********" at bounding box center [671, 632] width 1259 height 978
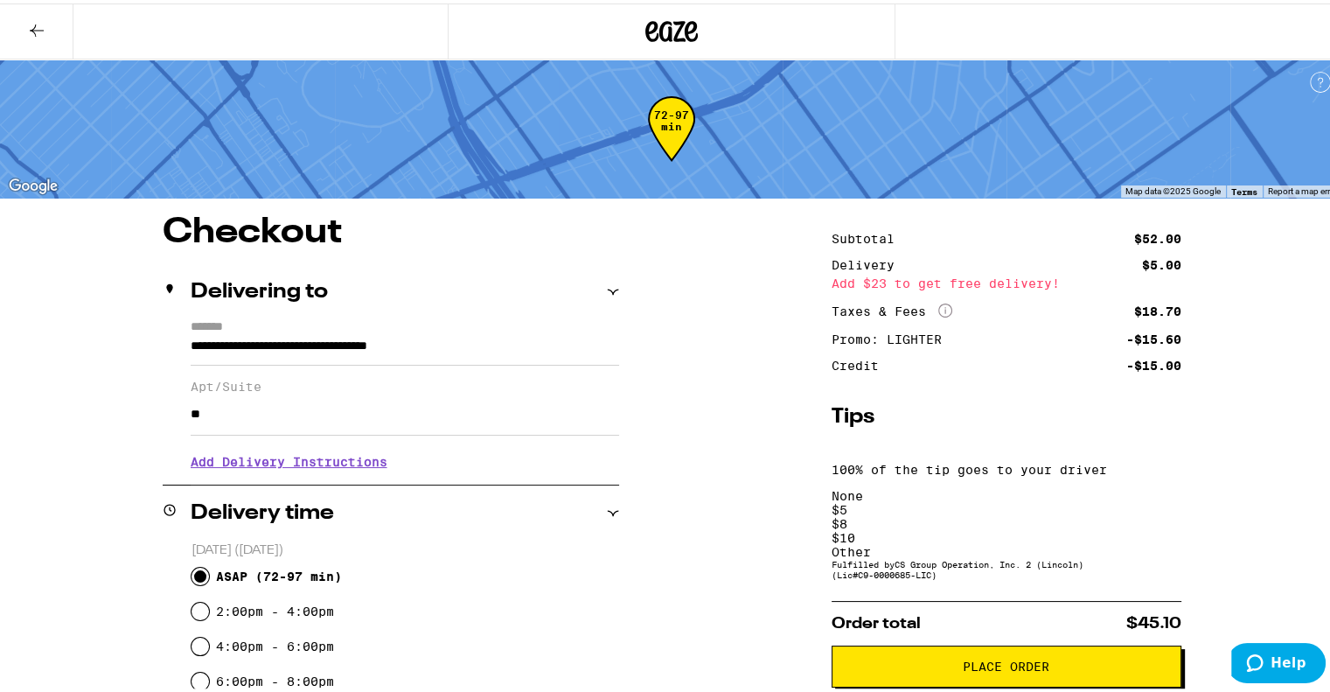
scroll to position [2, 0]
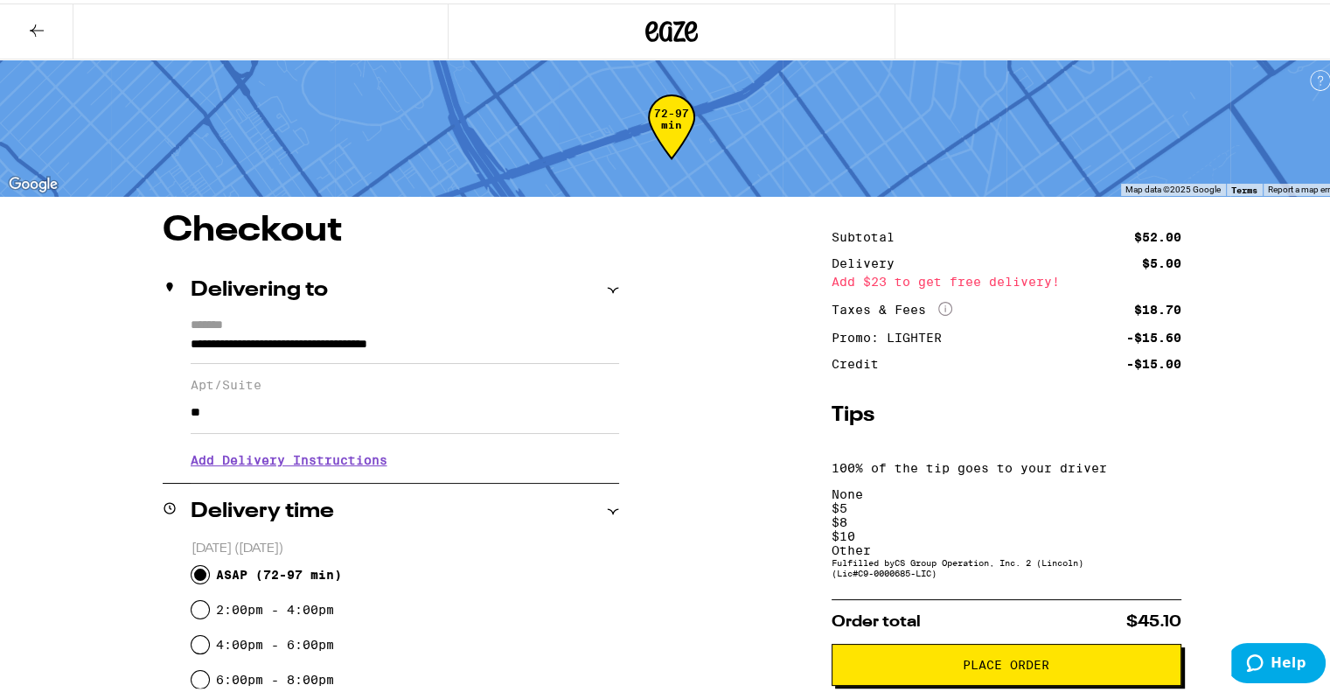
click at [1145, 540] on div "Other" at bounding box center [1007, 547] width 350 height 14
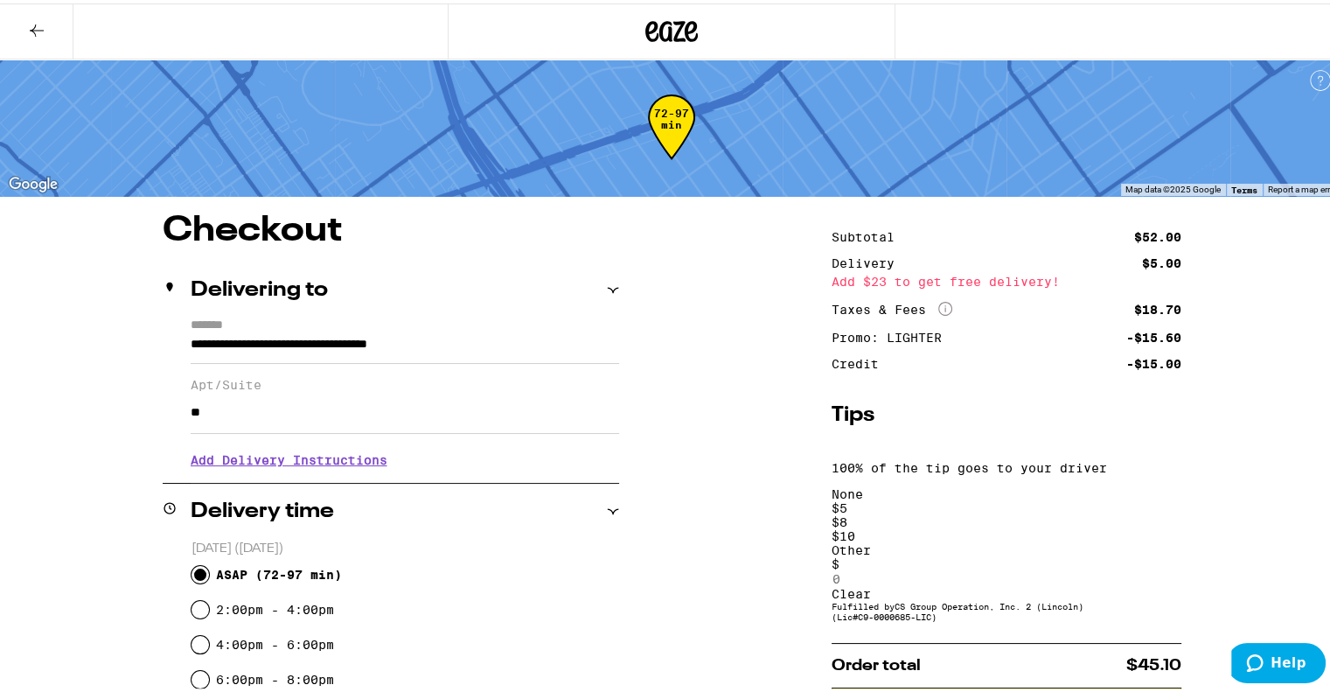
click at [893, 568] on input at bounding box center [912, 576] width 161 height 16
type input "2"
click at [1158, 583] on div "Save" at bounding box center [1007, 590] width 350 height 14
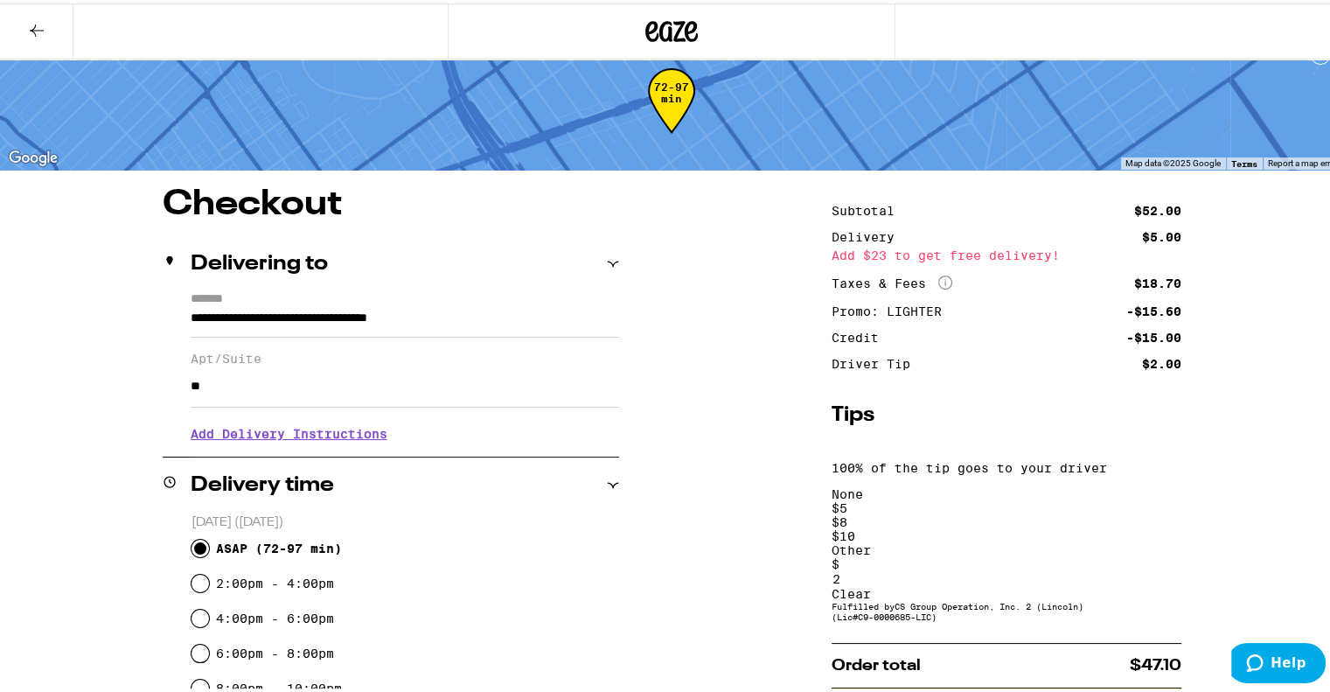
scroll to position [33, 0]
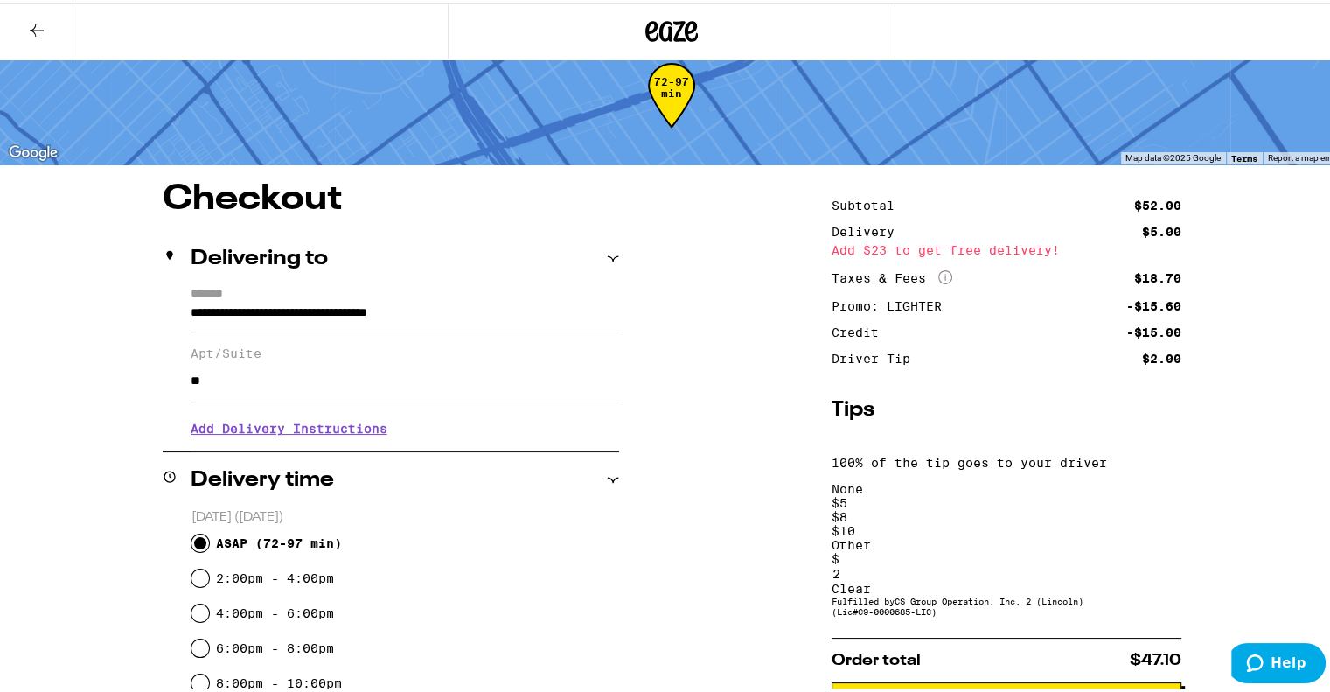
click at [938, 691] on span "Place Order" at bounding box center [1007, 699] width 320 height 12
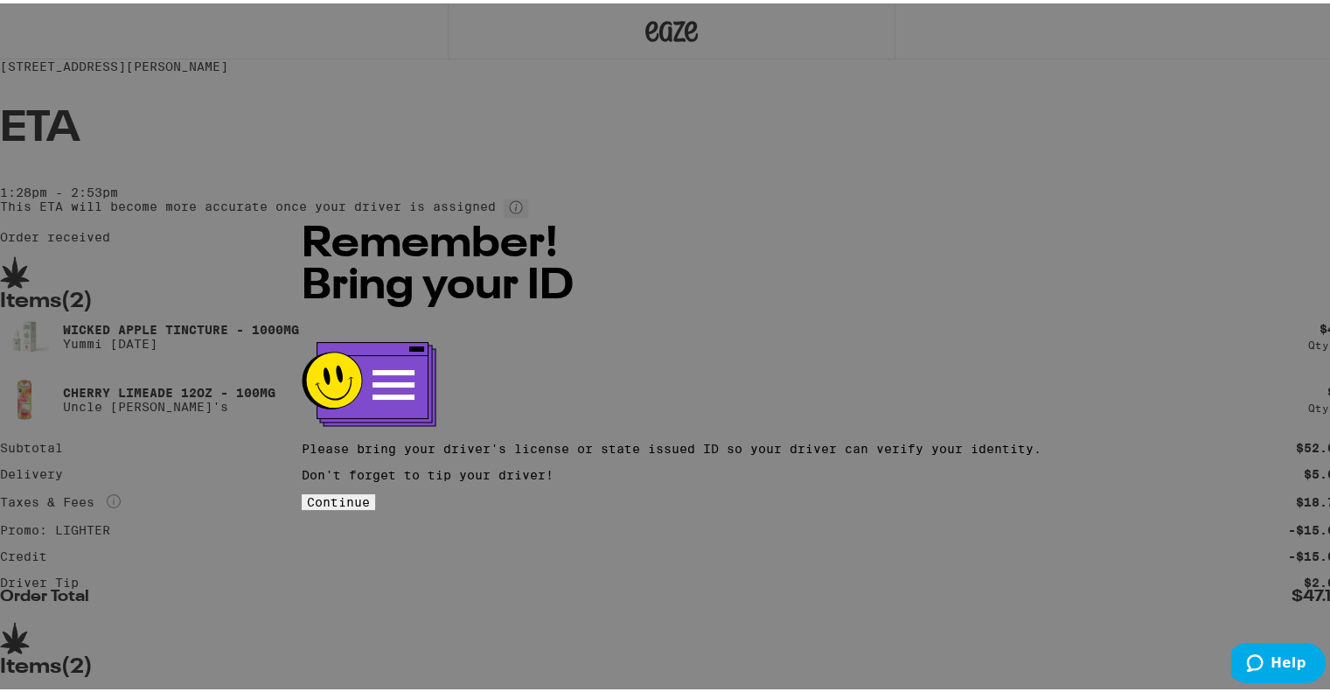
click at [375, 491] on button "Continue" at bounding box center [338, 499] width 73 height 16
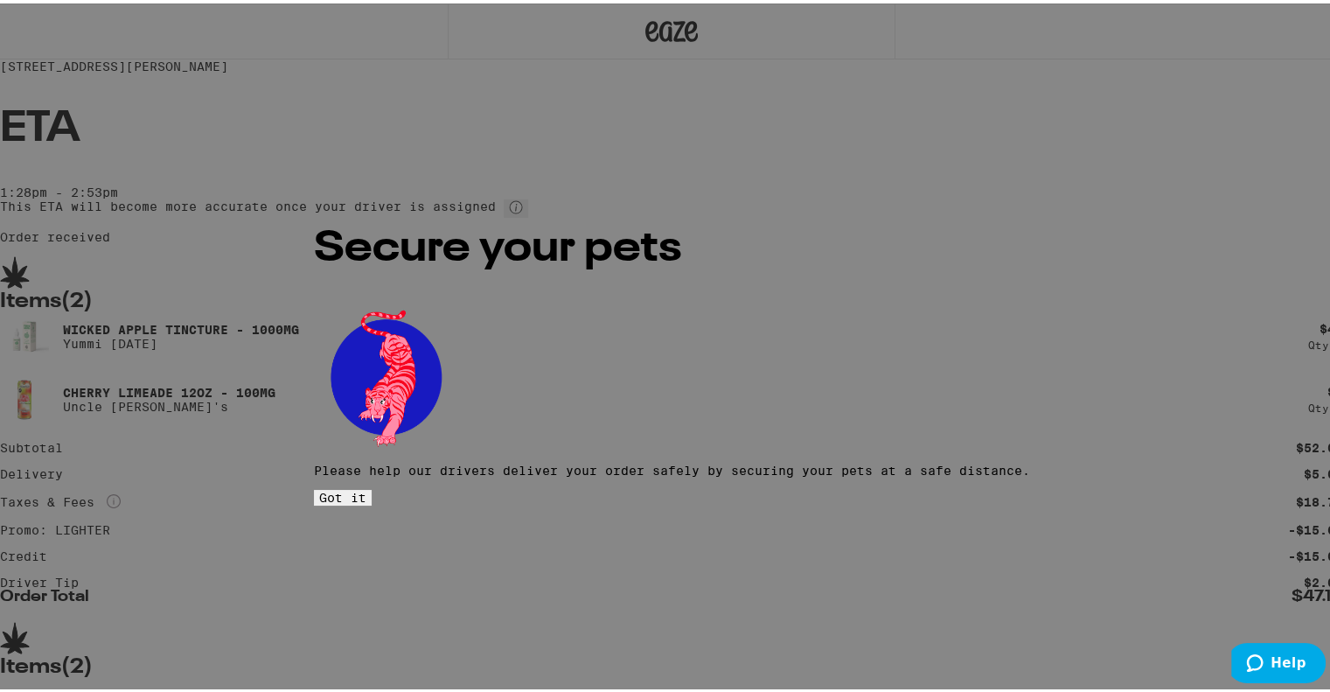
click at [366, 487] on span "Got it" at bounding box center [342, 494] width 47 height 14
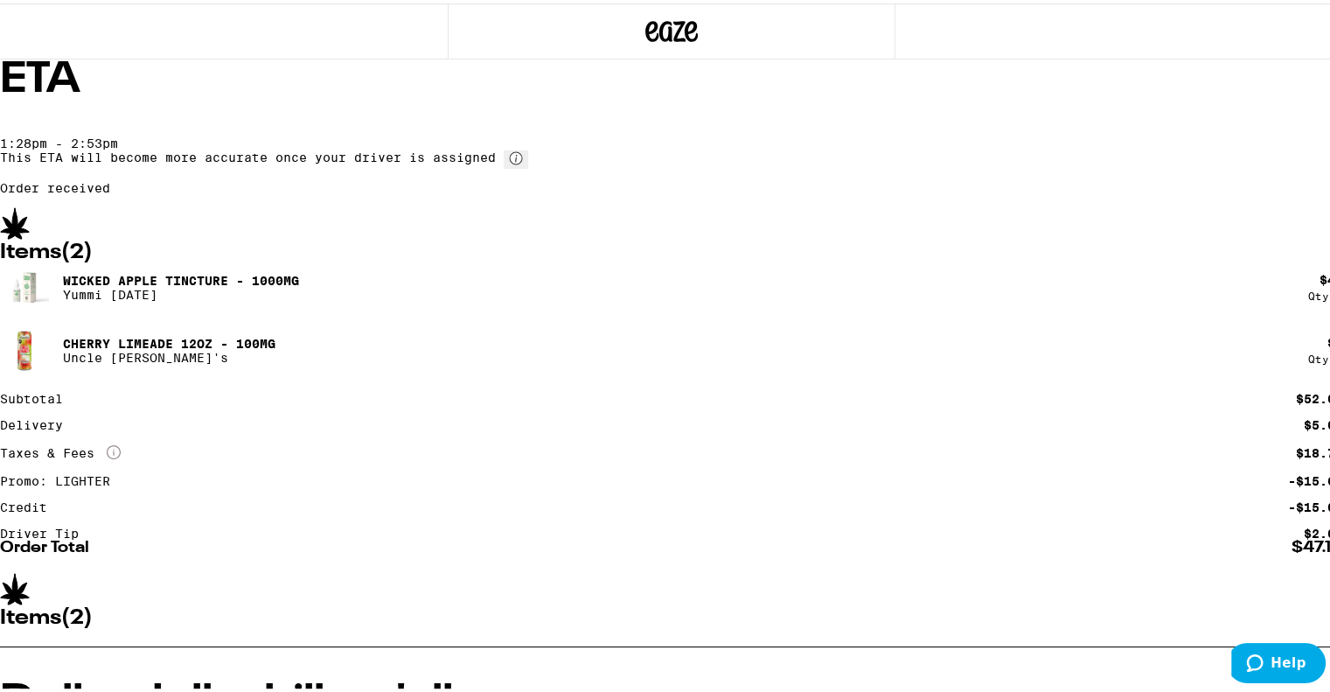
scroll to position [49, 0]
